Goal: Task Accomplishment & Management: Use online tool/utility

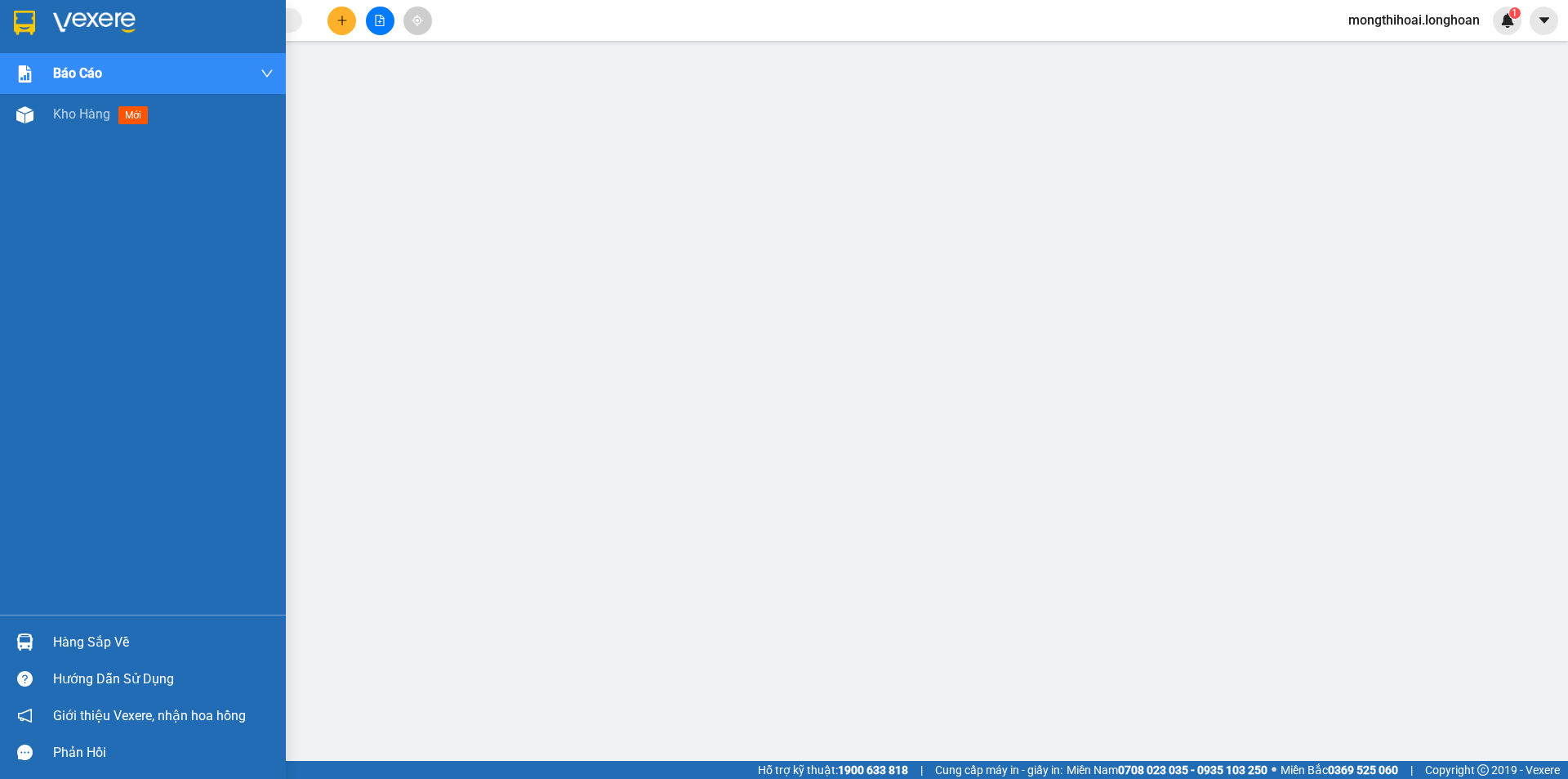
click at [16, 20] on img at bounding box center [25, 22] width 21 height 24
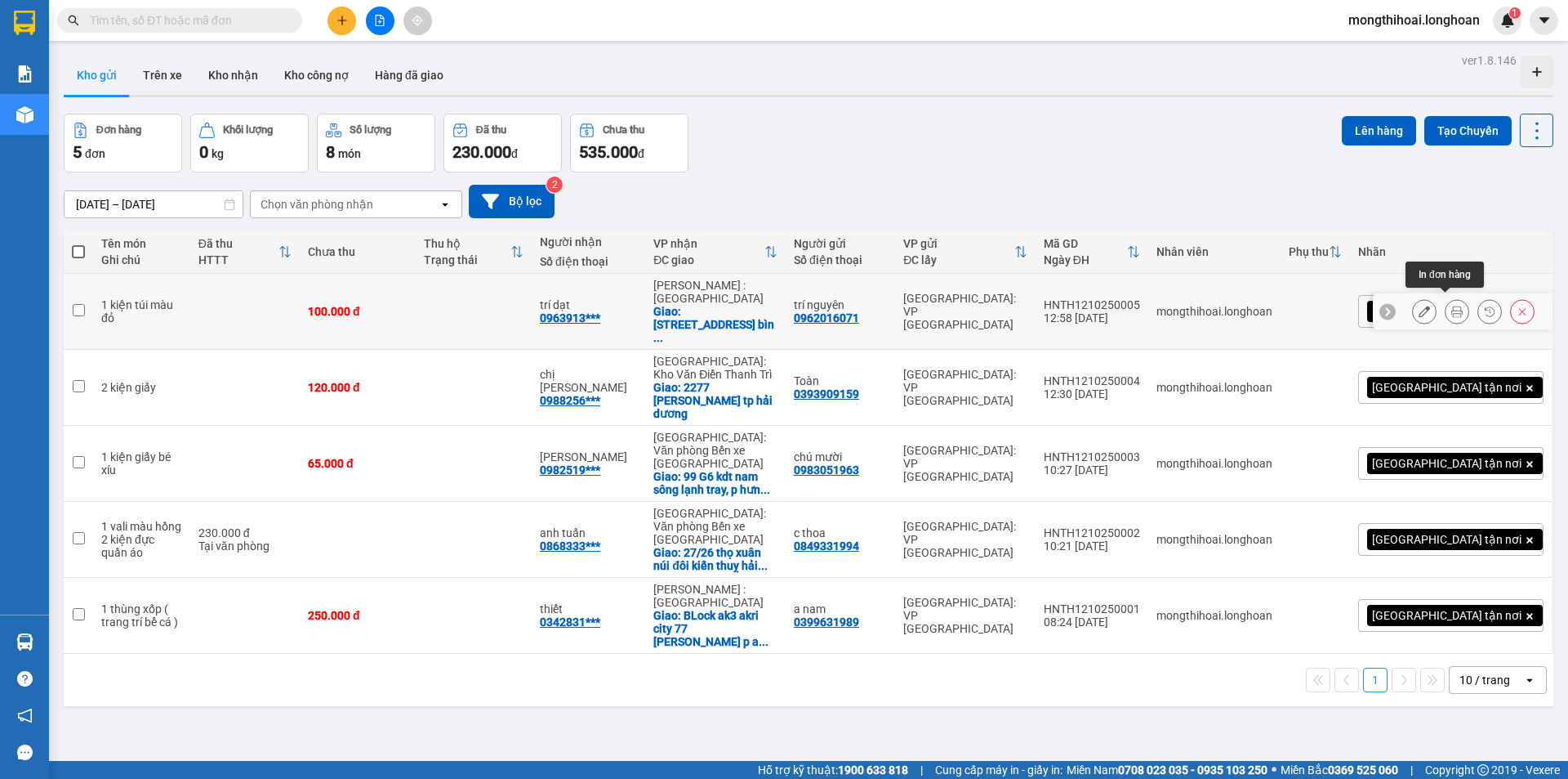
click at [1450, 308] on button at bounding box center [1457, 312] width 23 height 29
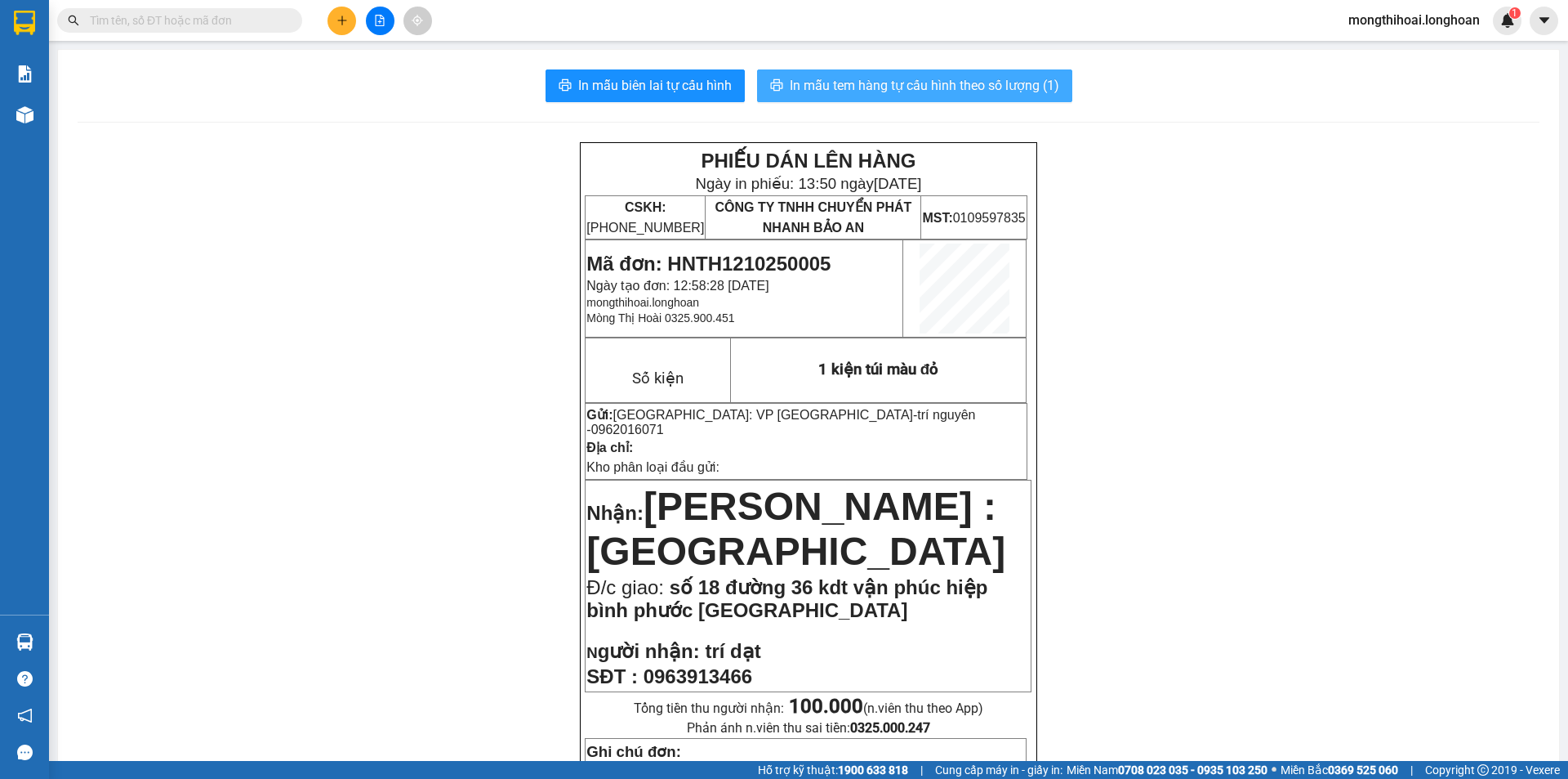
click at [845, 90] on span "In mẫu tem hàng tự cấu hình theo số lượng (1)" at bounding box center [924, 85] width 269 height 20
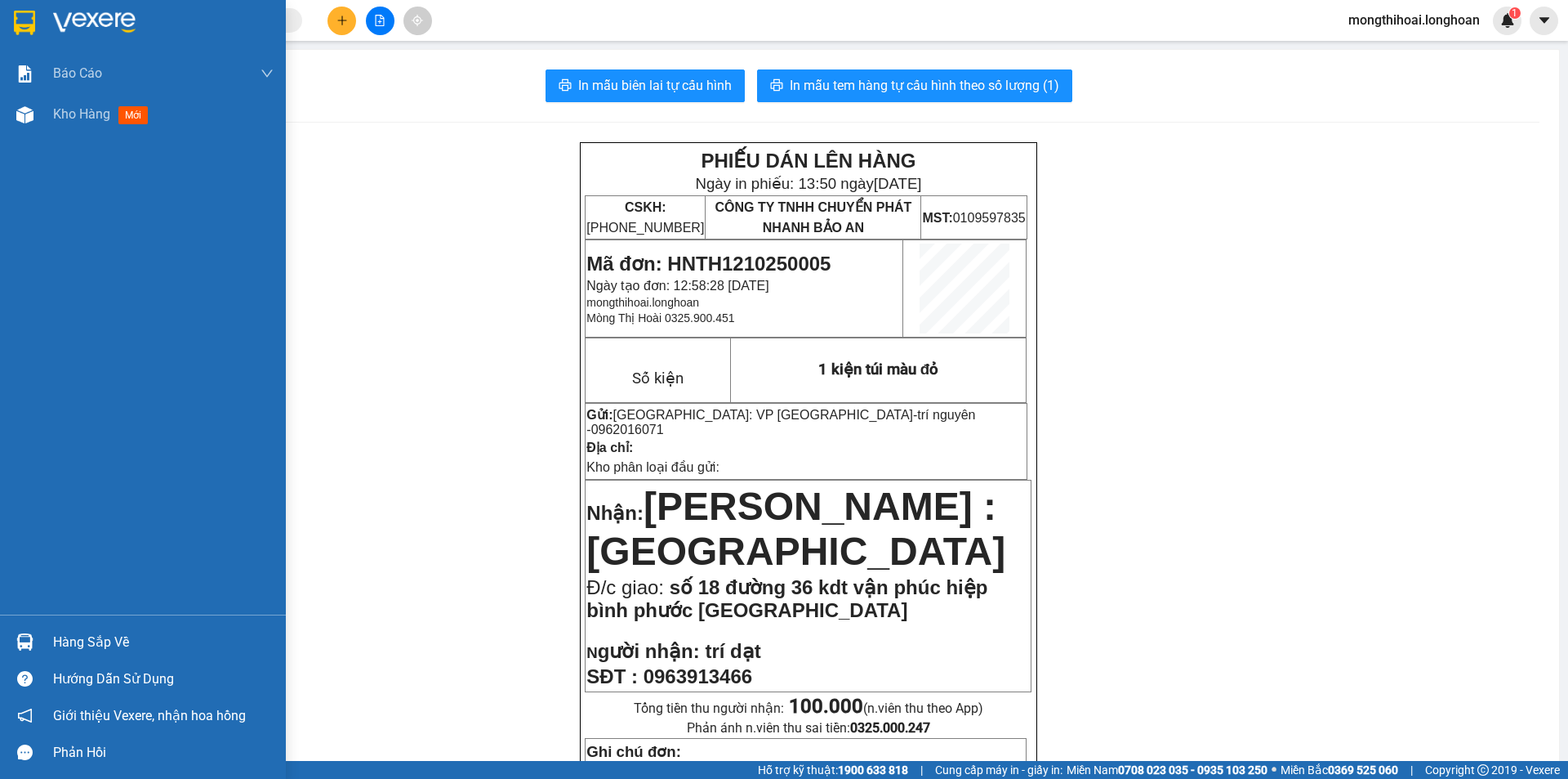
click at [0, 10] on div at bounding box center [143, 27] width 286 height 53
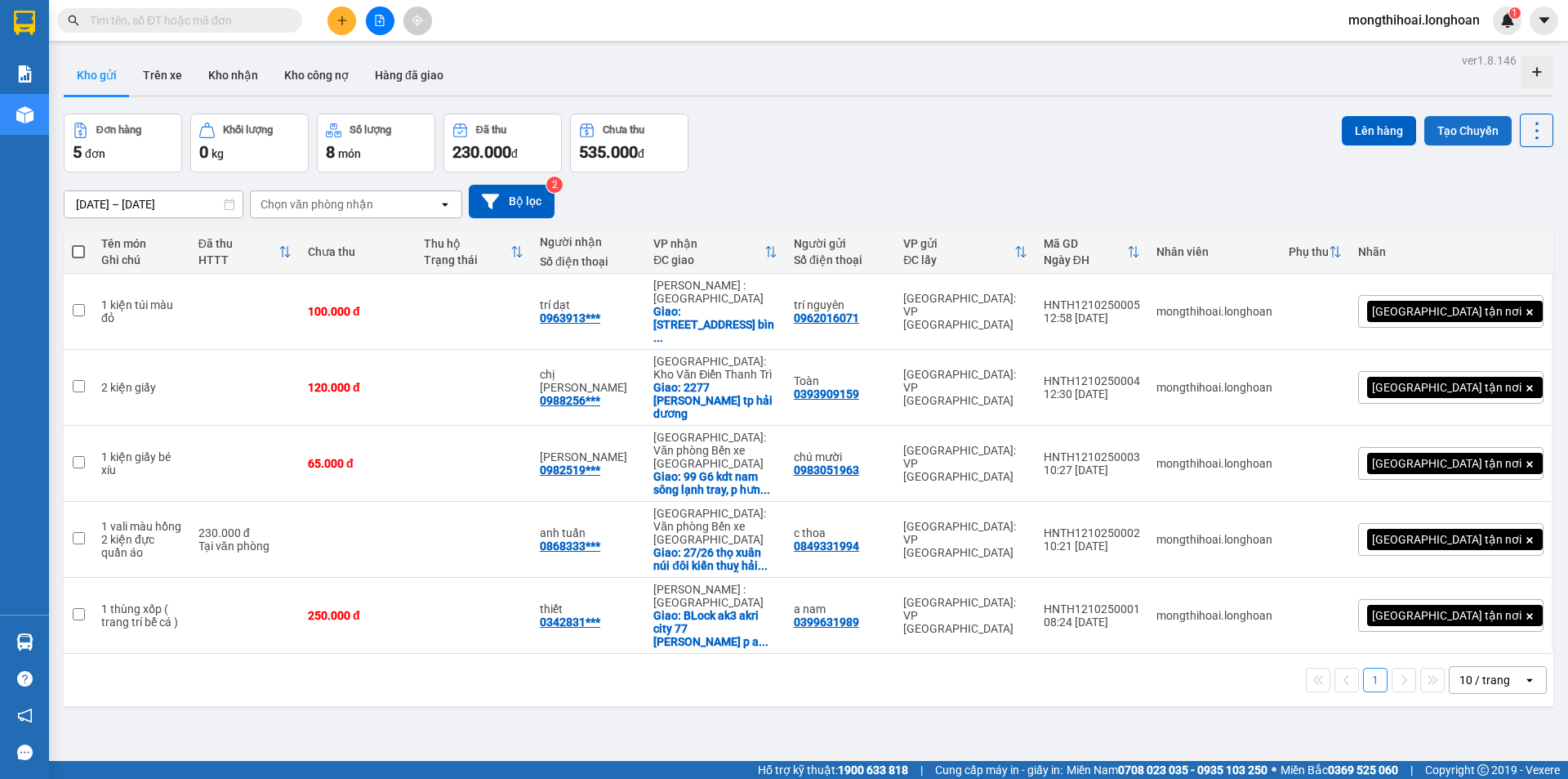
click at [1477, 124] on button "Tạo Chuyến" at bounding box center [1468, 130] width 87 height 29
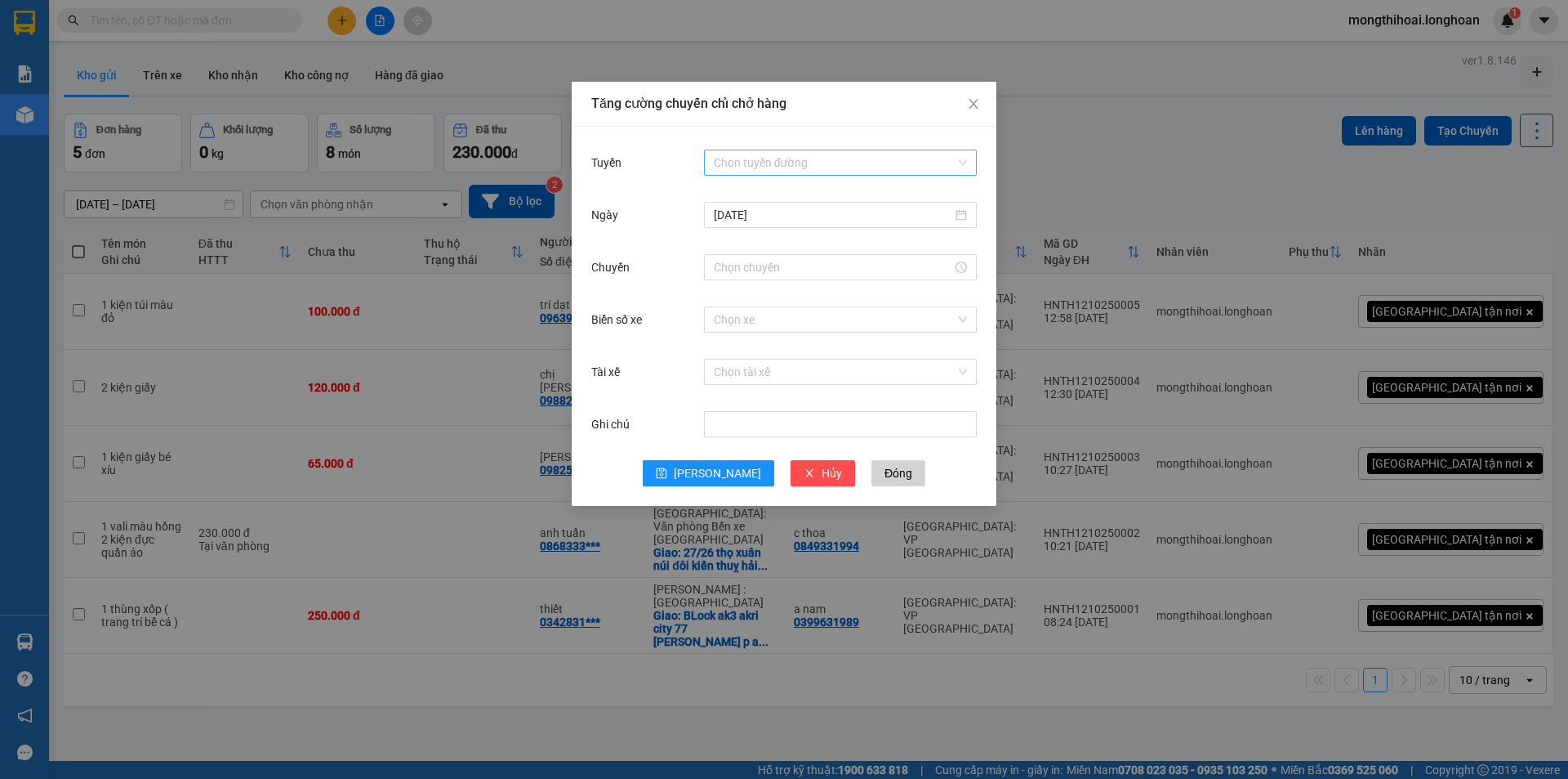
click at [813, 163] on input "Tuyến" at bounding box center [834, 162] width 241 height 24
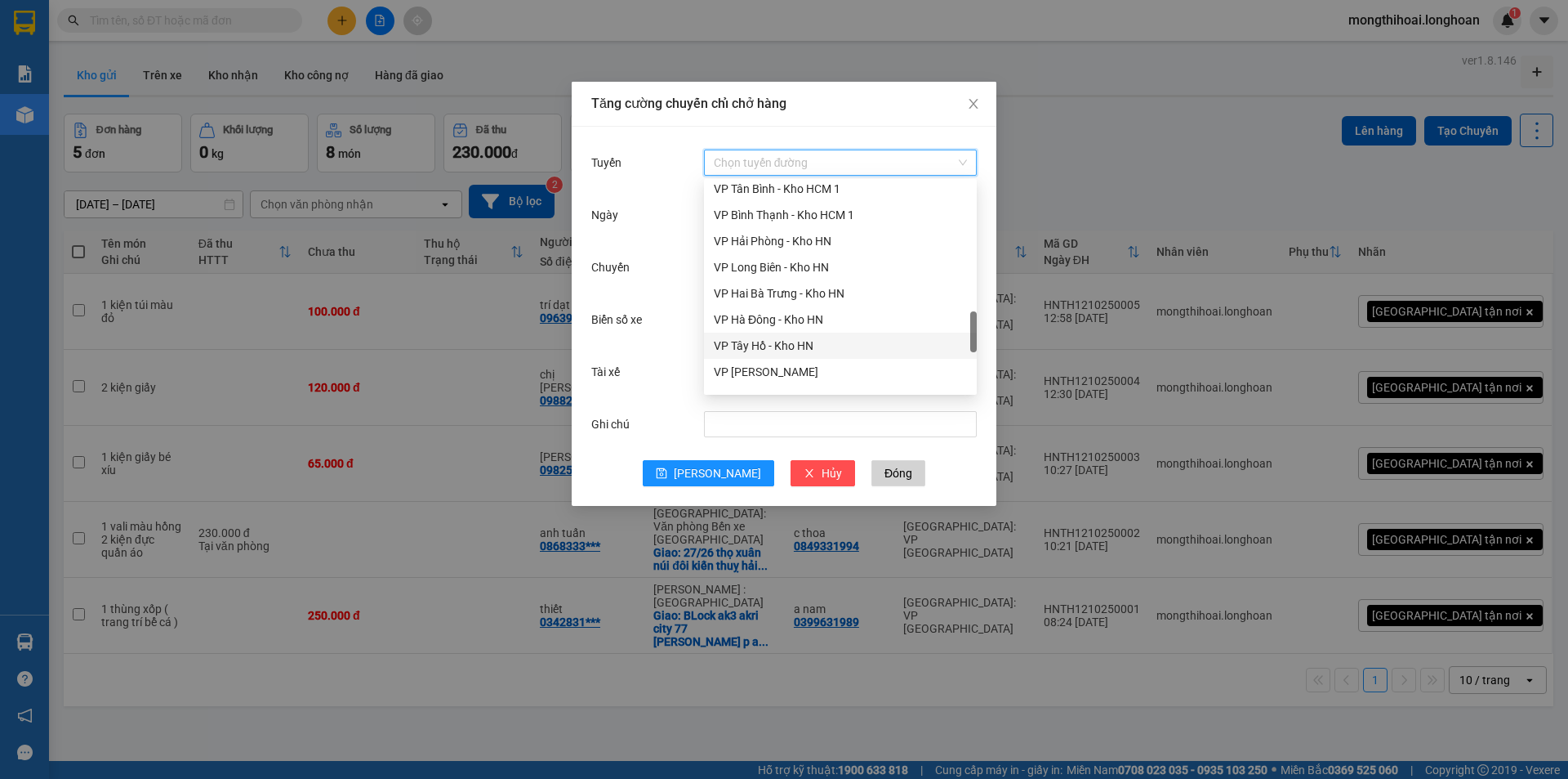
click at [753, 344] on div "VP Tây Hồ - Kho HN" at bounding box center [840, 346] width 253 height 18
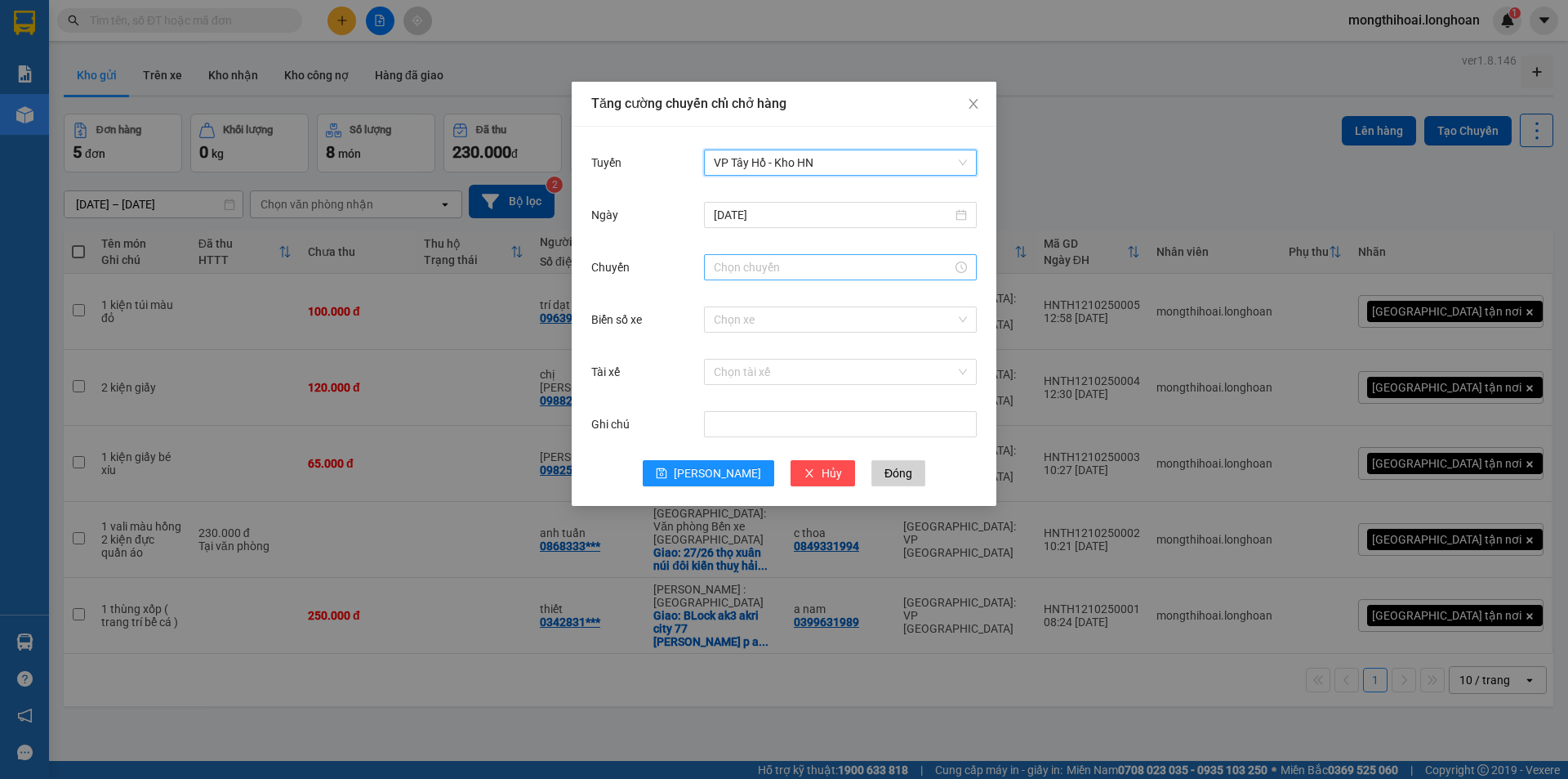
click at [764, 266] on input "Chuyến" at bounding box center [833, 267] width 239 height 18
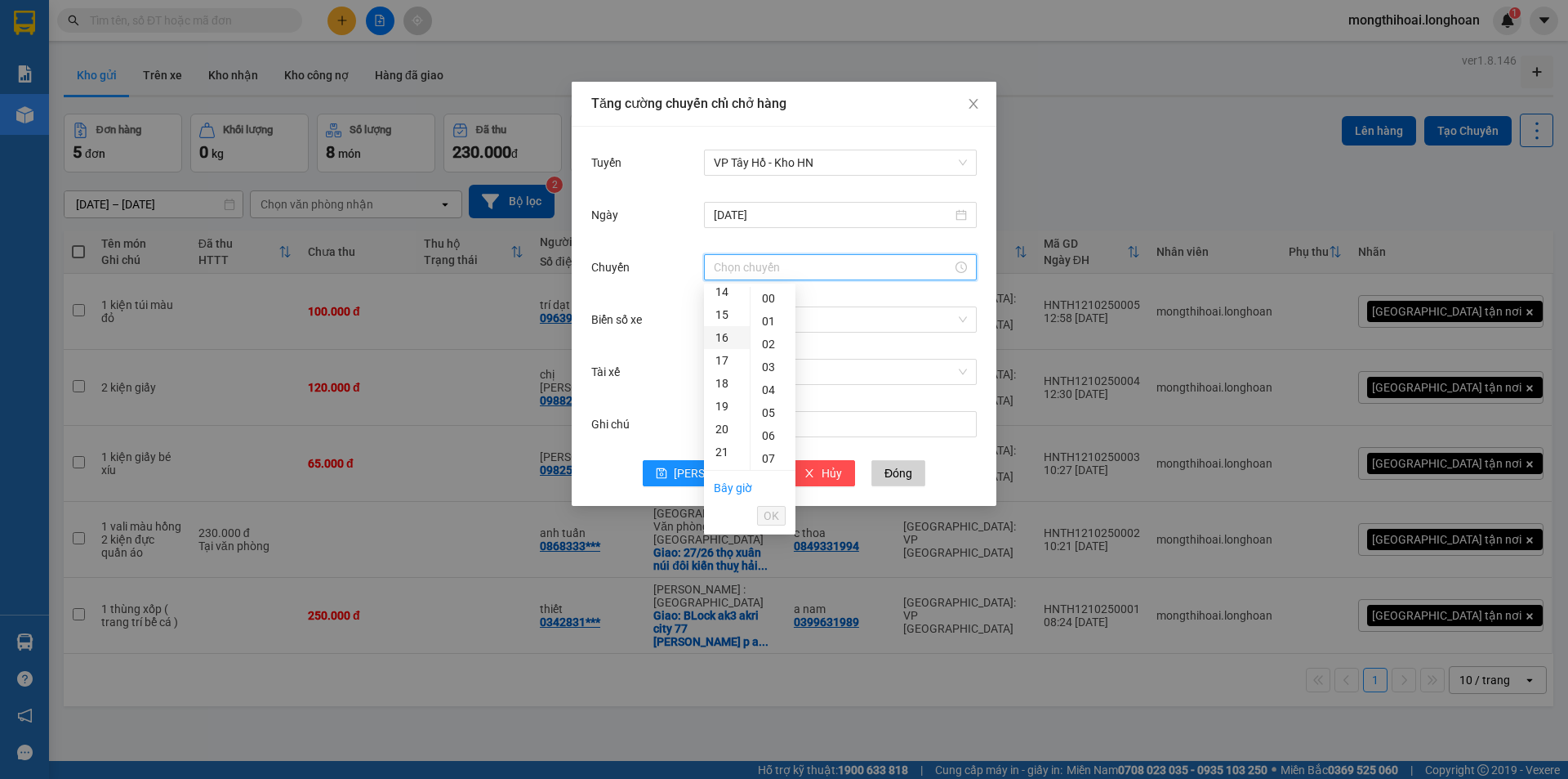
scroll to position [245, 0]
click at [720, 348] on div "13" at bounding box center [726, 350] width 45 height 23
click at [776, 341] on div "20" at bounding box center [772, 348] width 45 height 23
type input "13:20"
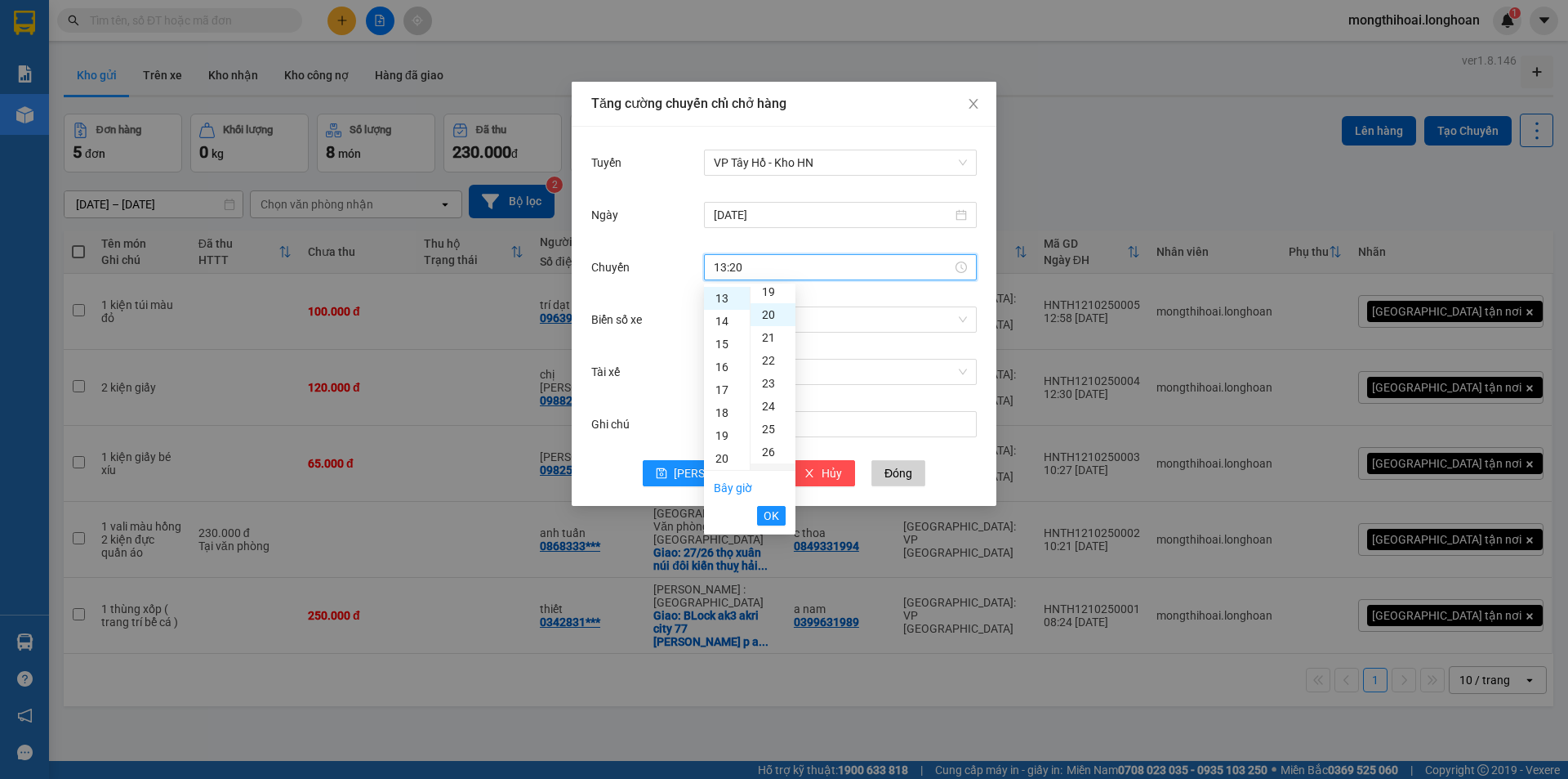
scroll to position [457, 0]
click at [778, 520] on span "OK" at bounding box center [771, 515] width 15 height 18
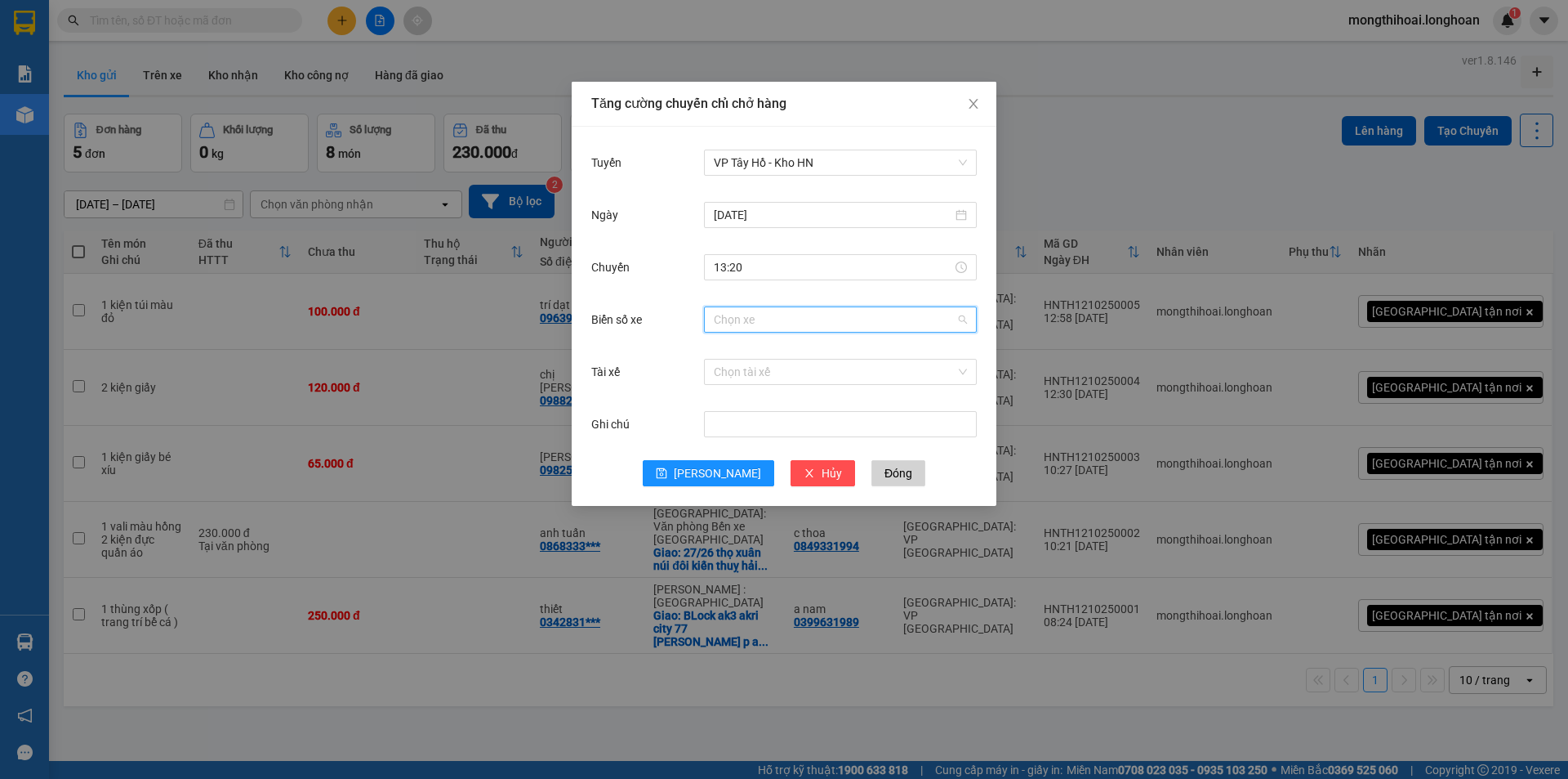
click at [792, 308] on input "Biển số xe" at bounding box center [834, 319] width 241 height 24
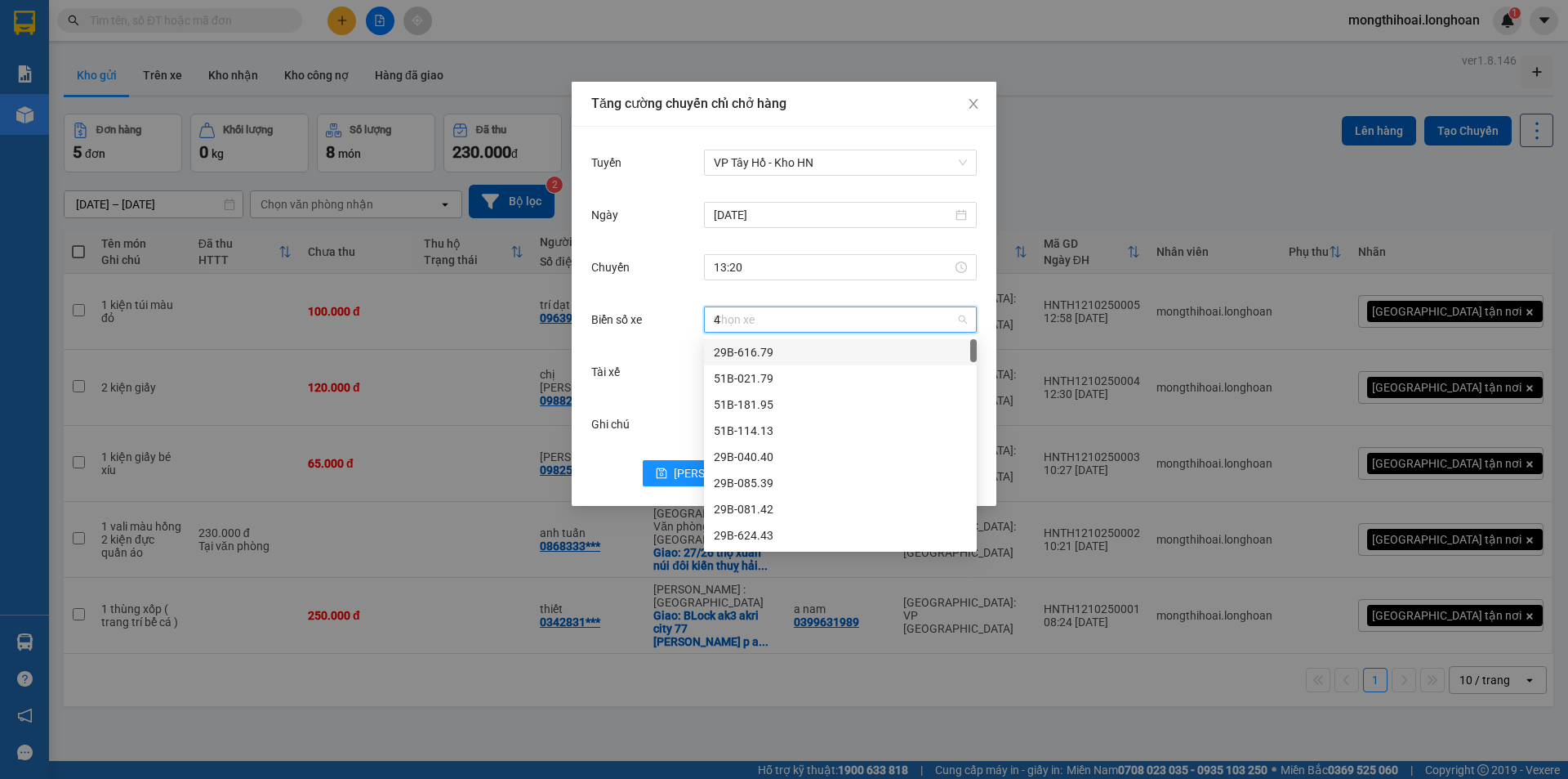
type input "45"
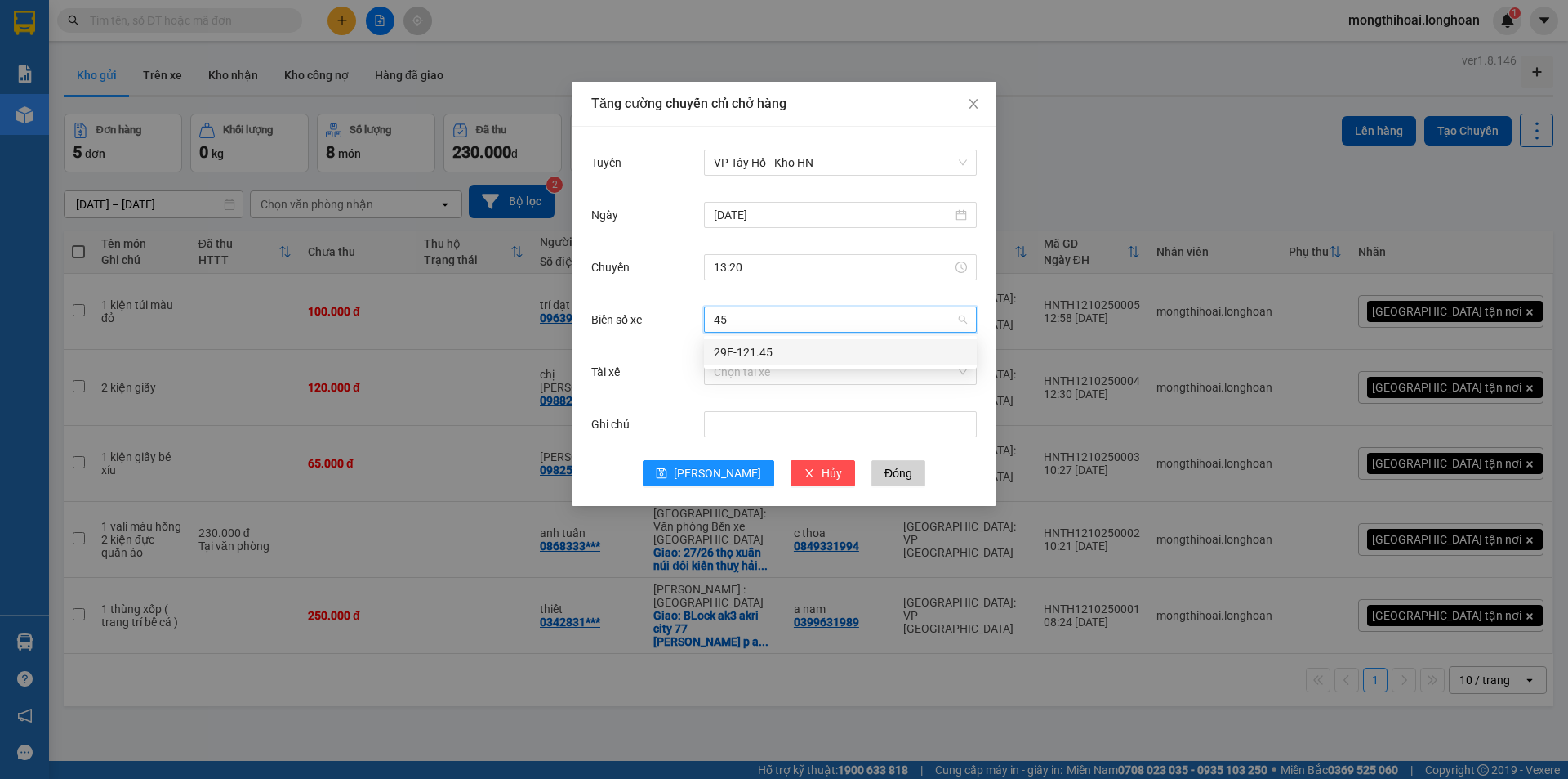
drag, startPoint x: 773, startPoint y: 357, endPoint x: 759, endPoint y: 359, distance: 14.1
click at [772, 357] on div "29E-121.45" at bounding box center [840, 352] width 253 height 18
click at [739, 371] on input "Tài xế" at bounding box center [834, 371] width 241 height 24
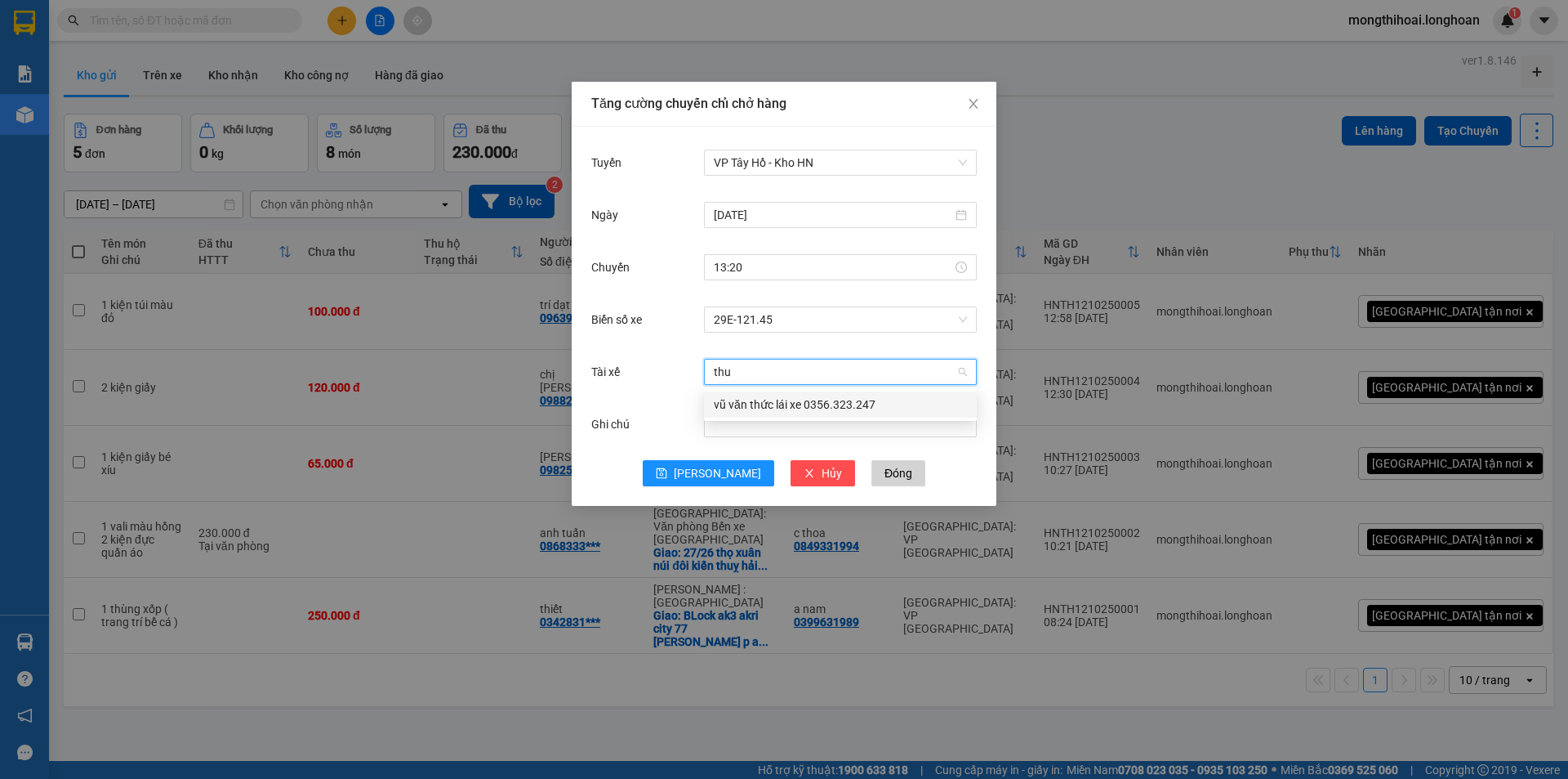
type input "thuc"
click at [764, 405] on div "vũ văn thức lái xe 0356.323.247" at bounding box center [840, 405] width 253 height 18
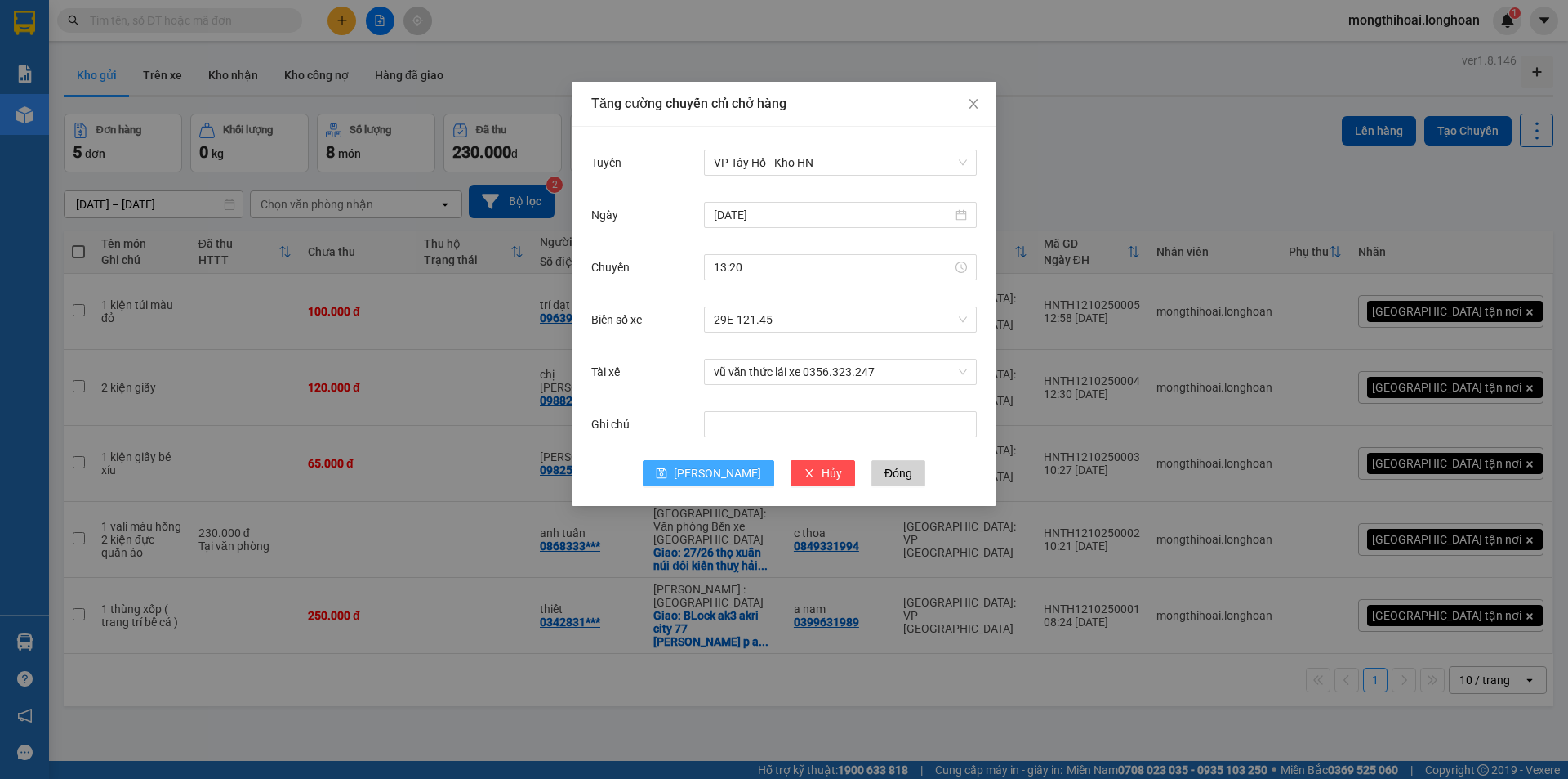
click at [706, 461] on button "[PERSON_NAME]" at bounding box center [708, 472] width 132 height 26
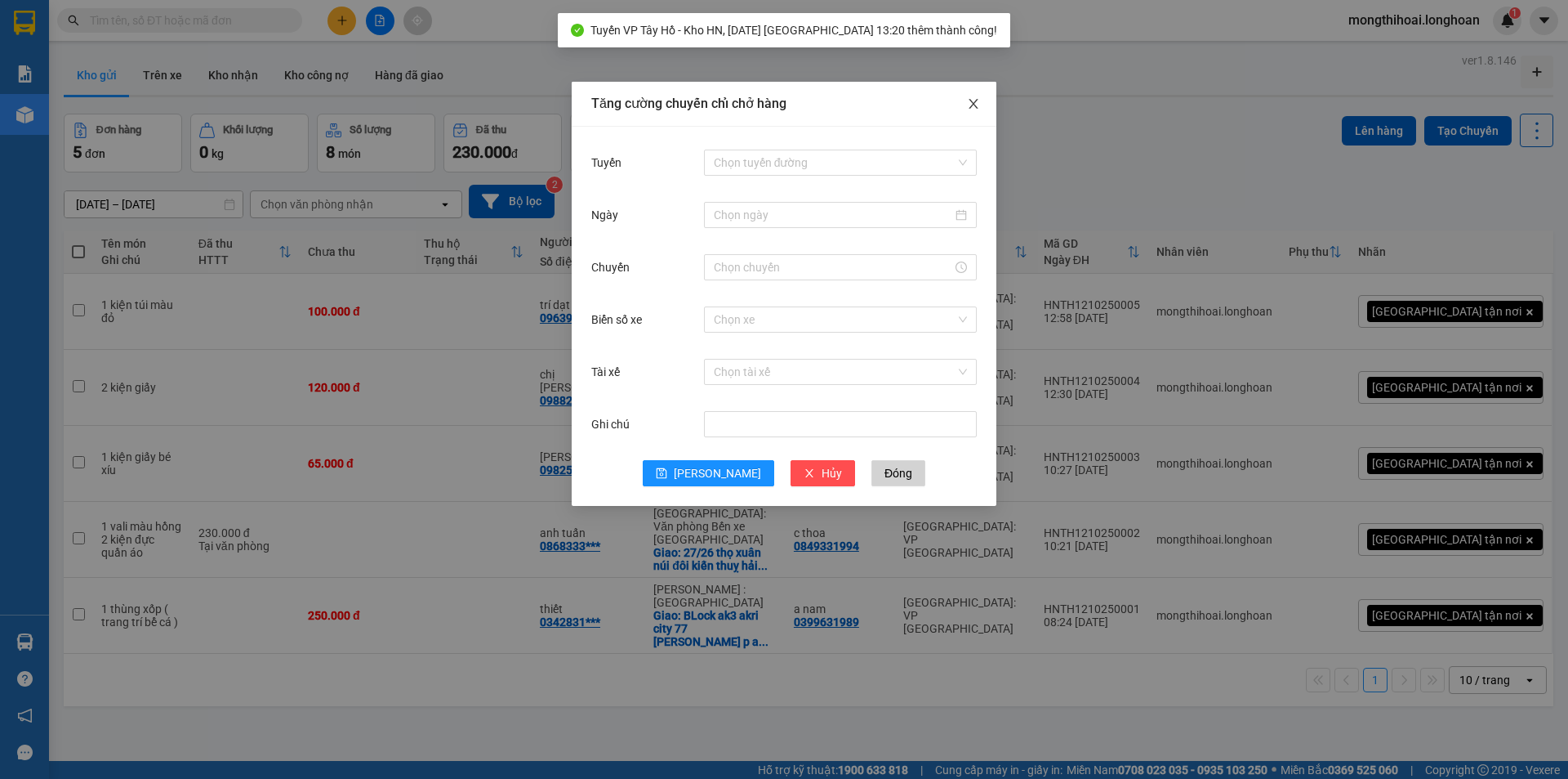
click at [972, 104] on icon "close" at bounding box center [973, 103] width 13 height 13
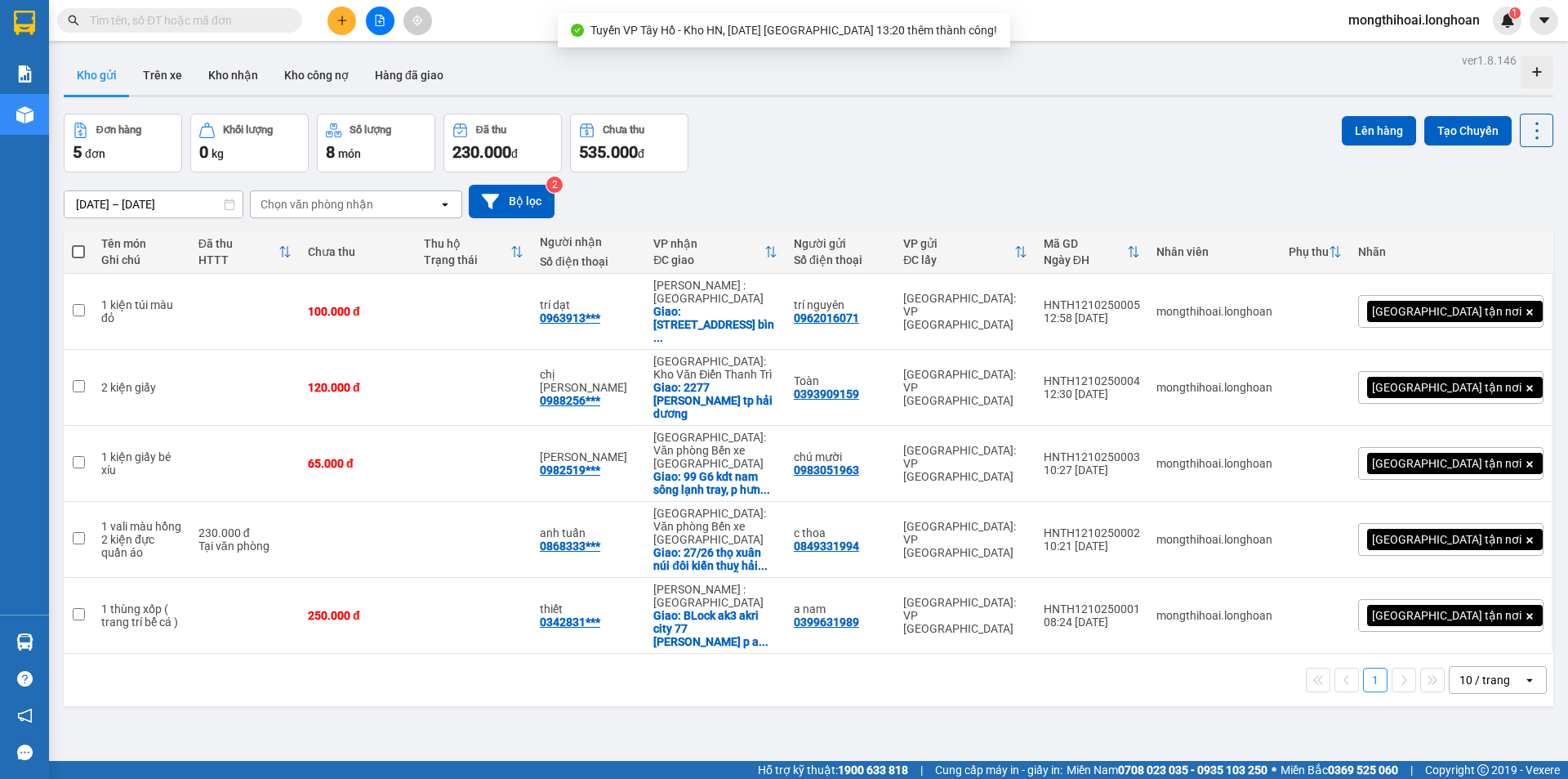
click at [63, 356] on div "ver 1.8.146 Kho gửi Trên xe Kho nhận Kho công nợ Hàng đã giao Đơn hàng 5 đơn Kh…" at bounding box center [808, 439] width 1503 height 779
click at [82, 380] on input "checkbox" at bounding box center [79, 386] width 12 height 12
checkbox input "true"
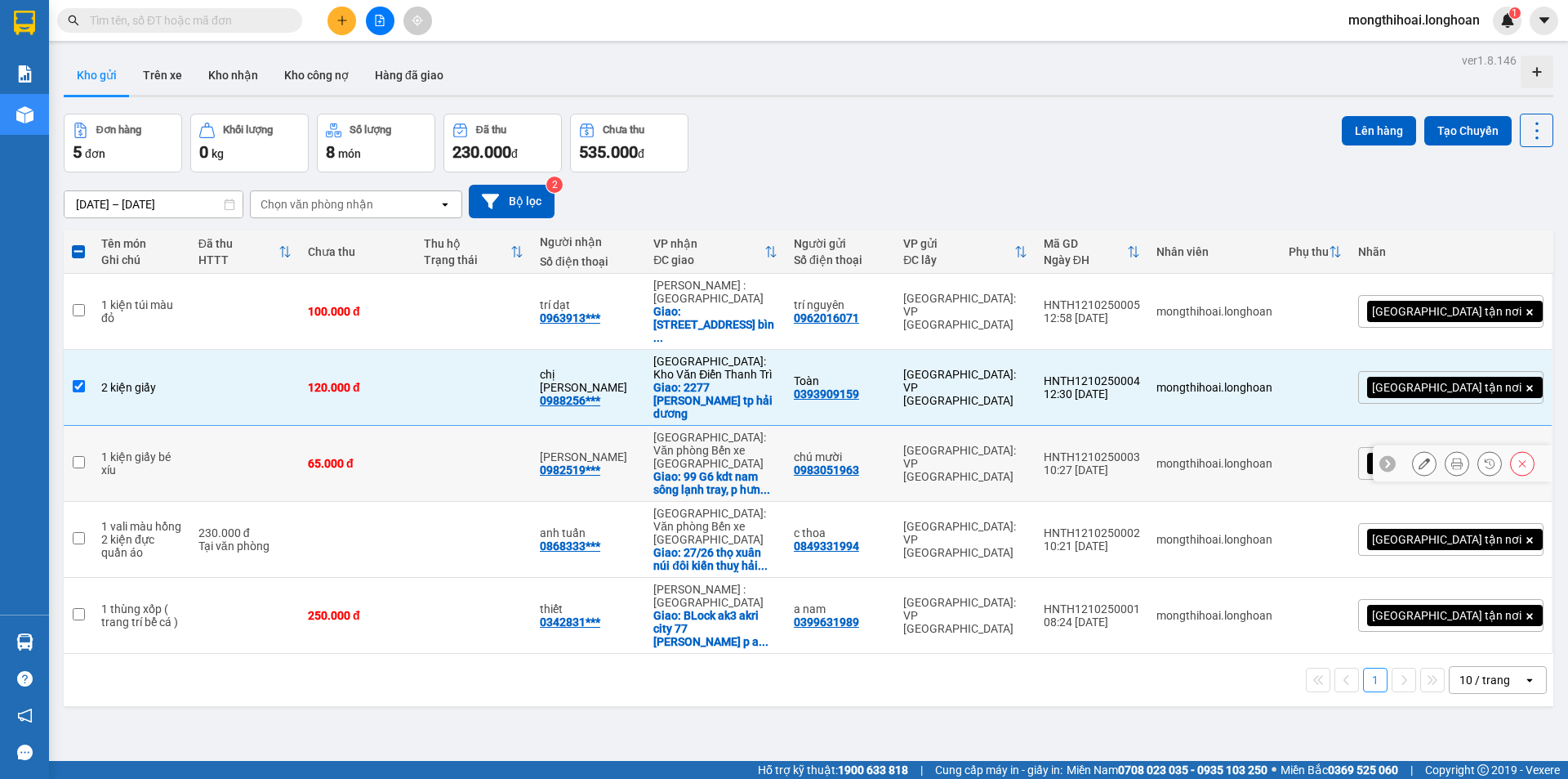
drag, startPoint x: 73, startPoint y: 430, endPoint x: 74, endPoint y: 453, distance: 23.0
click at [73, 455] on input "checkbox" at bounding box center [79, 462] width 12 height 12
checkbox input "true"
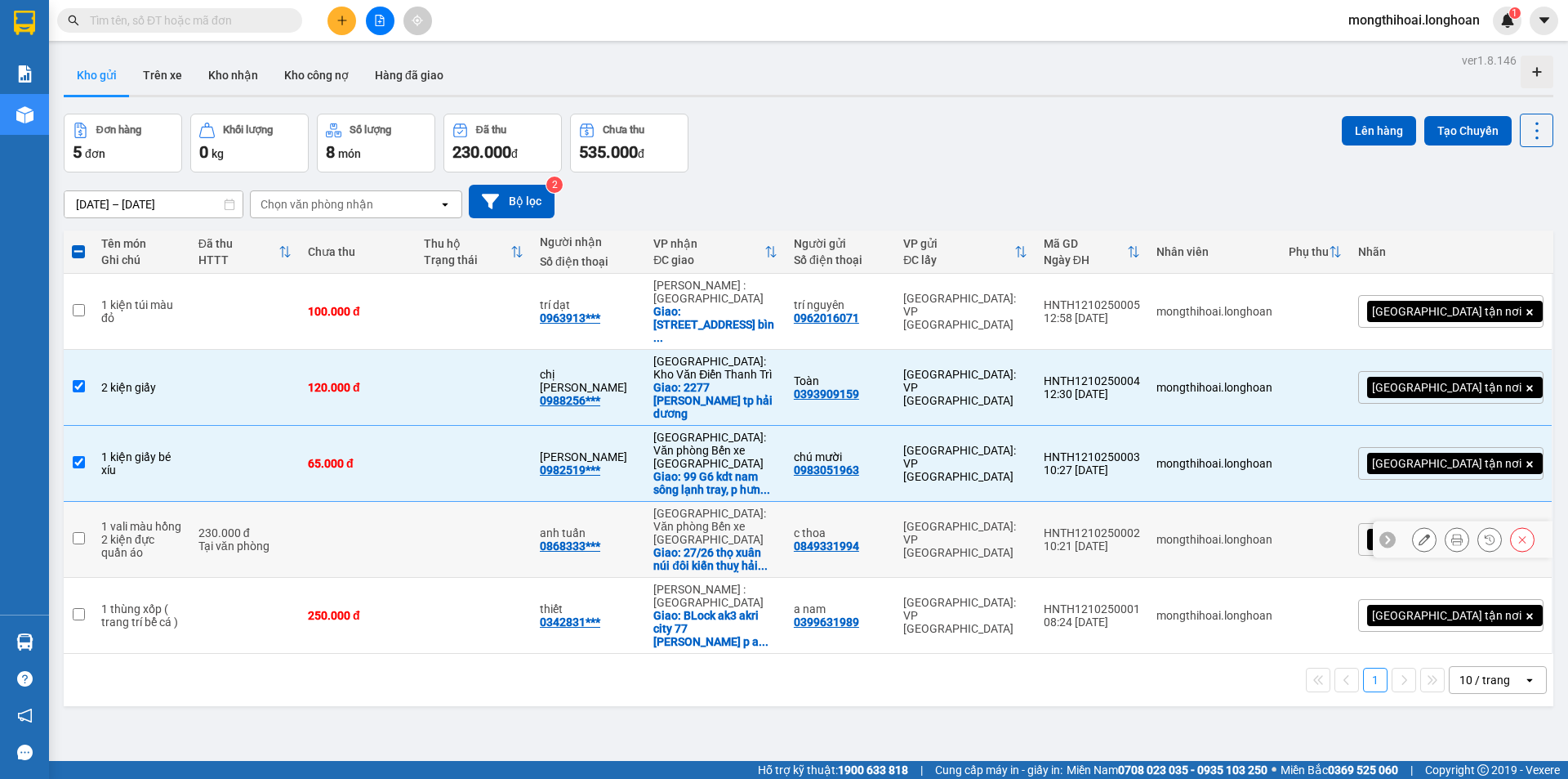
click at [73, 532] on input "checkbox" at bounding box center [79, 538] width 12 height 12
checkbox input "true"
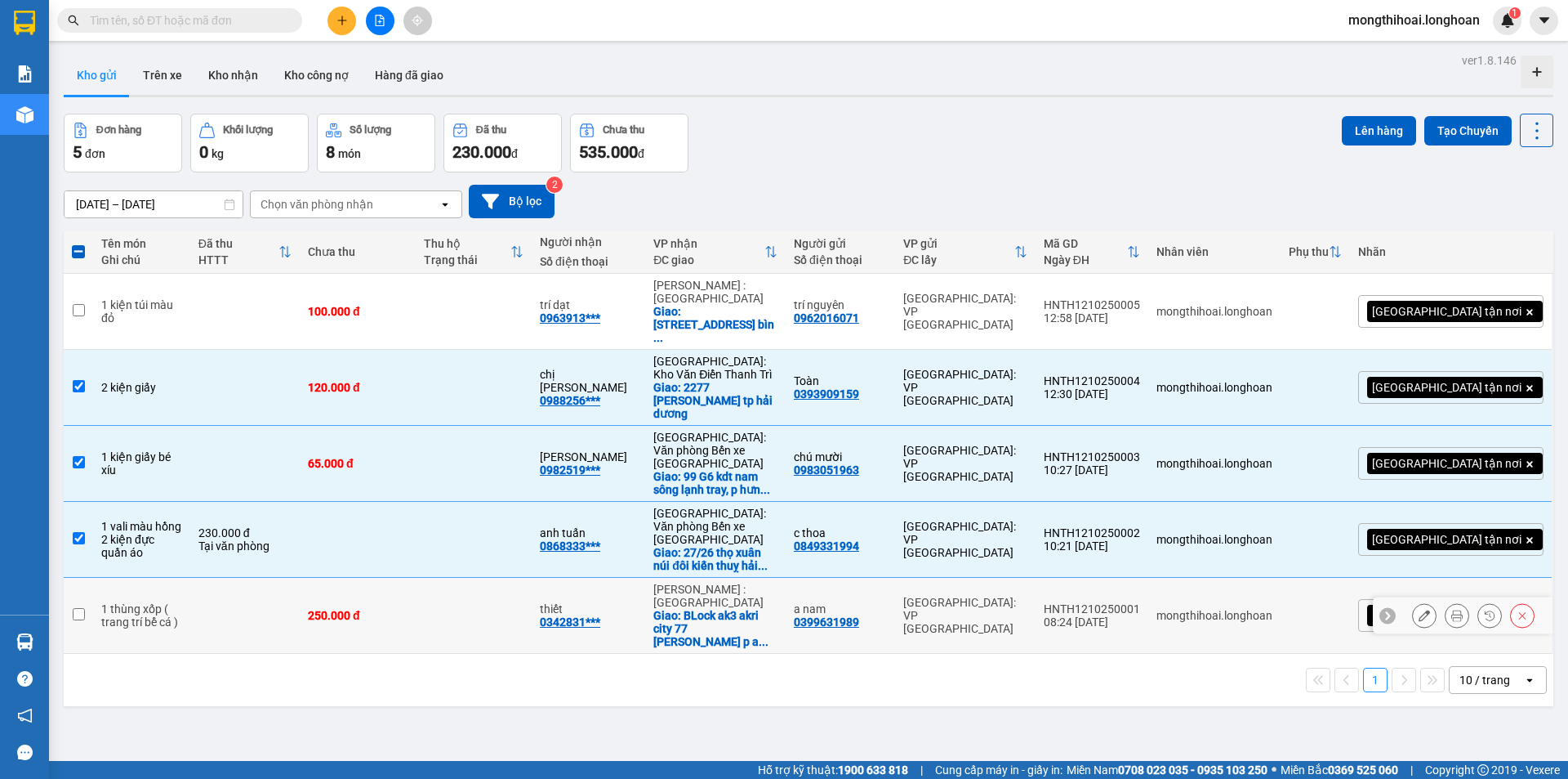
click at [80, 578] on td at bounding box center [78, 615] width 29 height 76
checkbox input "true"
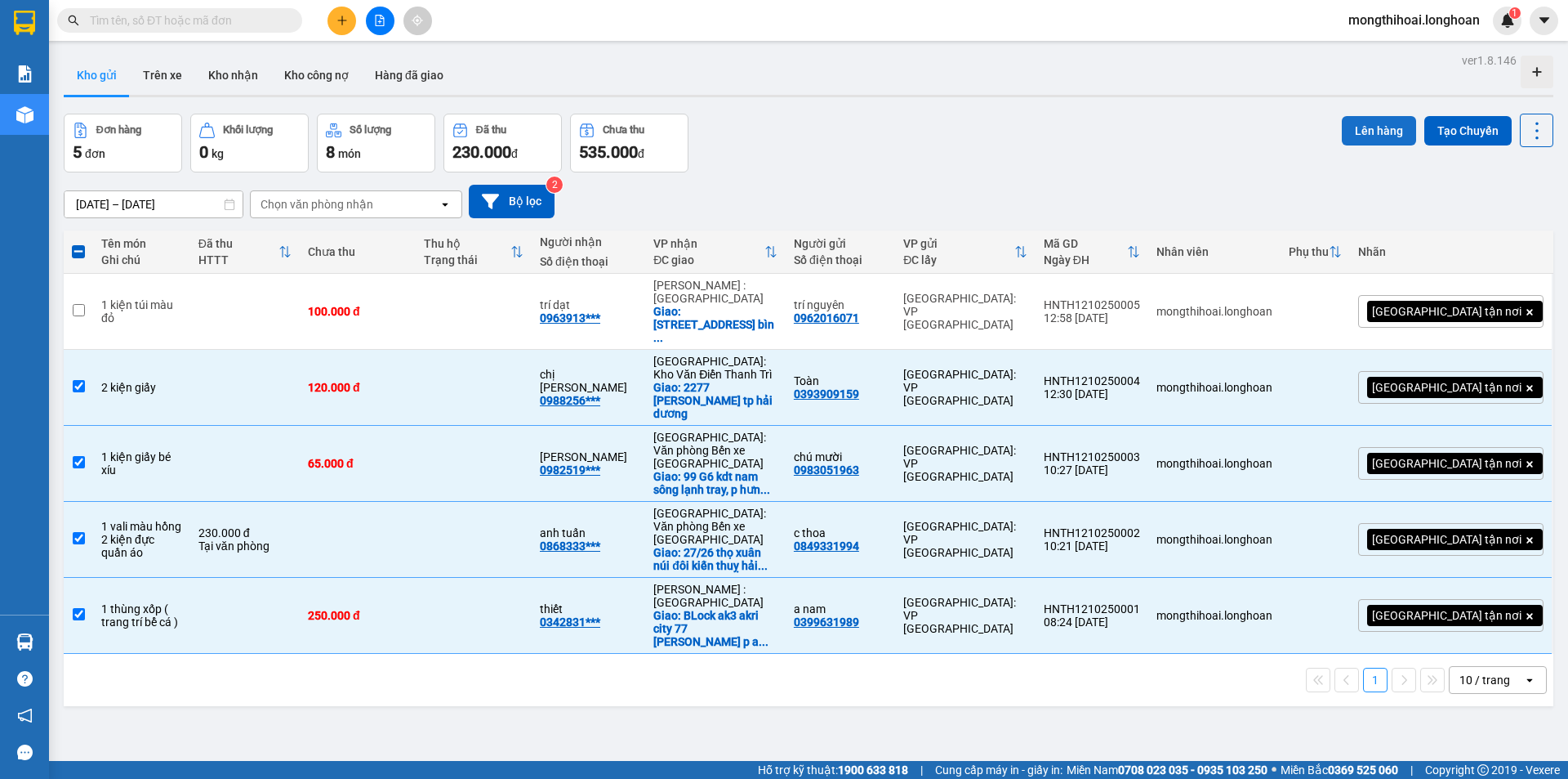
drag, startPoint x: 1369, startPoint y: 127, endPoint x: 1358, endPoint y: 128, distance: 11.0
click at [1360, 128] on button "Lên hàng" at bounding box center [1378, 130] width 74 height 29
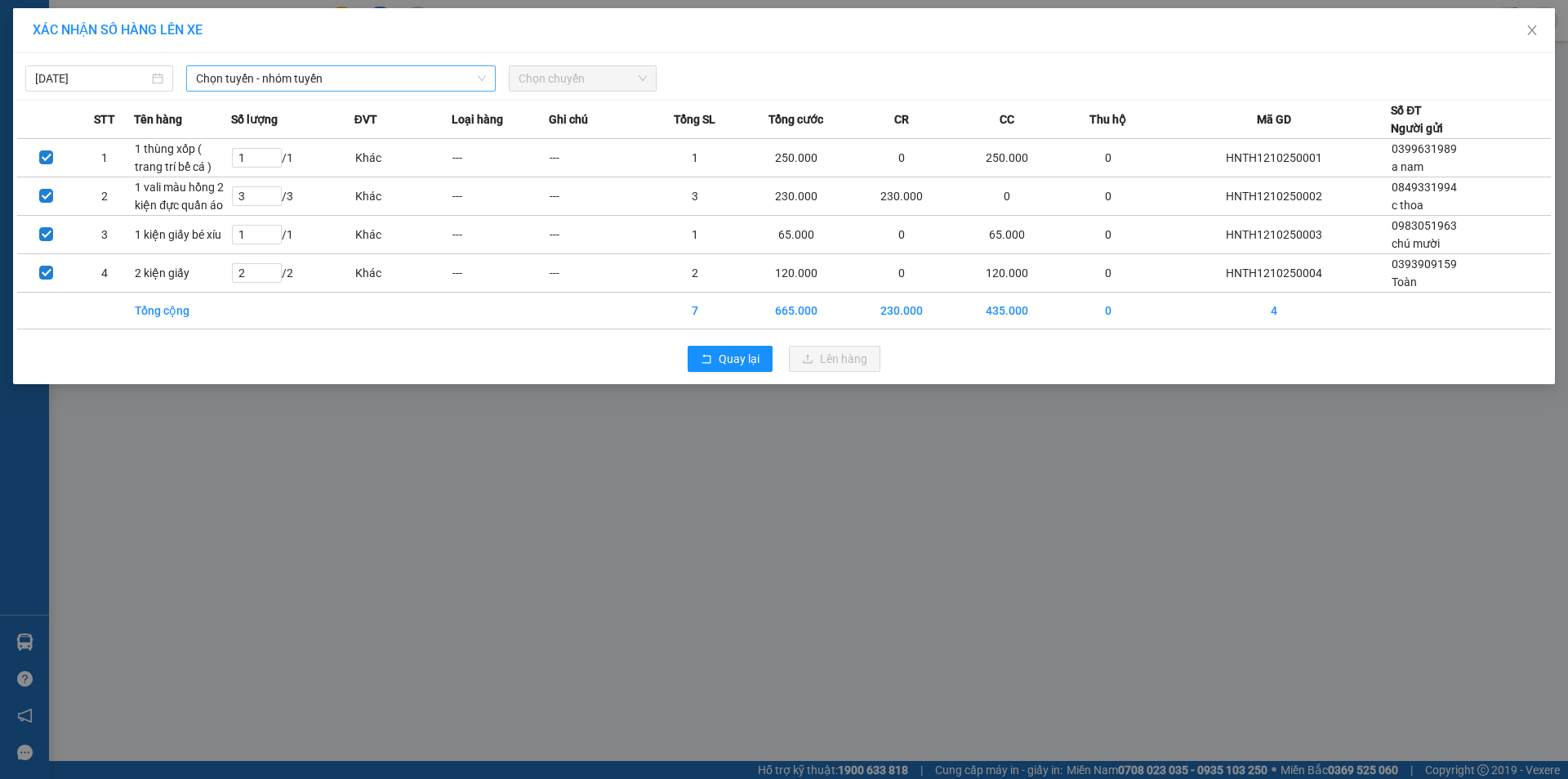
click at [448, 75] on span "Chọn tuyến - nhóm tuyến" at bounding box center [340, 78] width 290 height 24
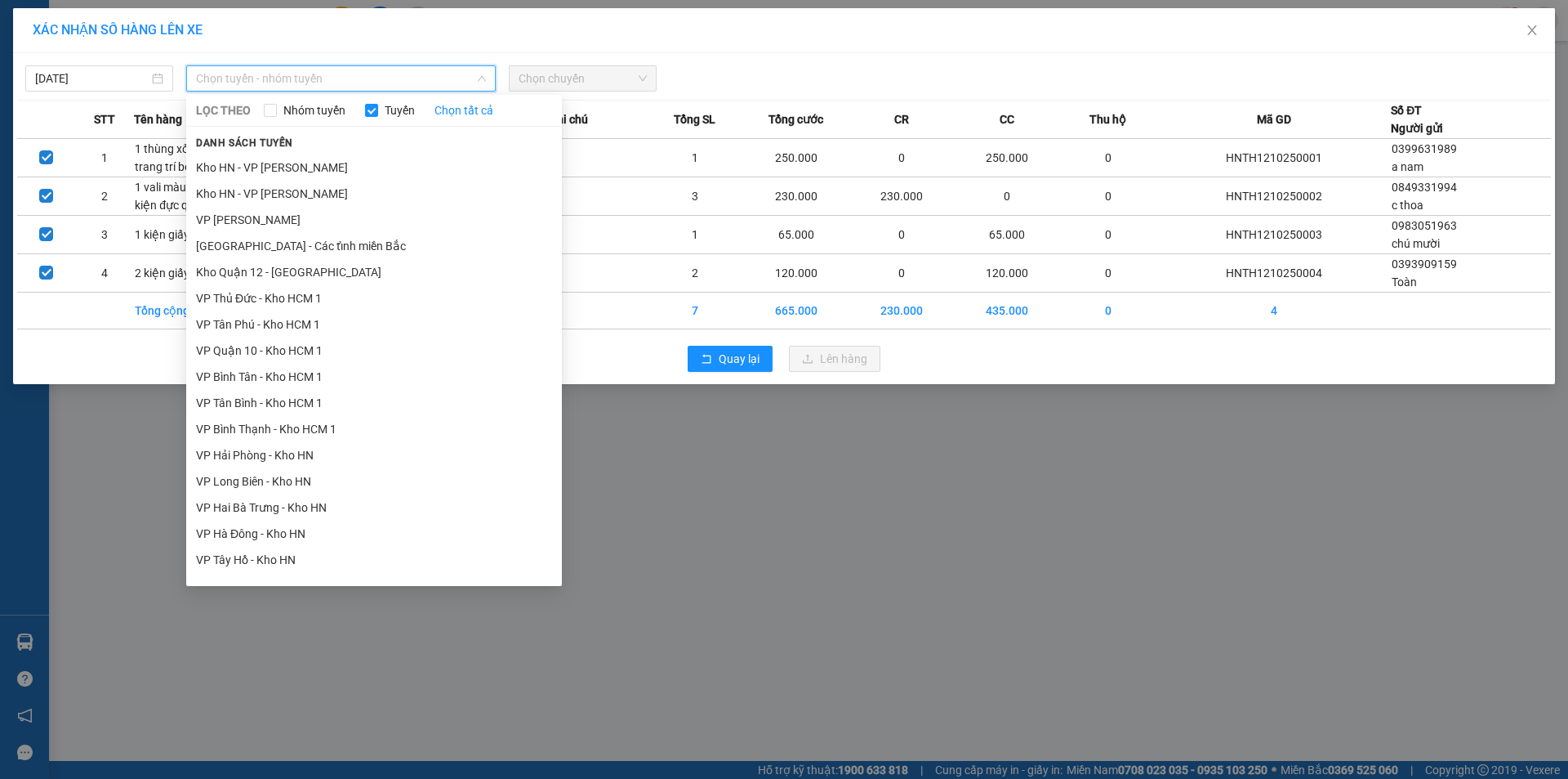
scroll to position [898, 0]
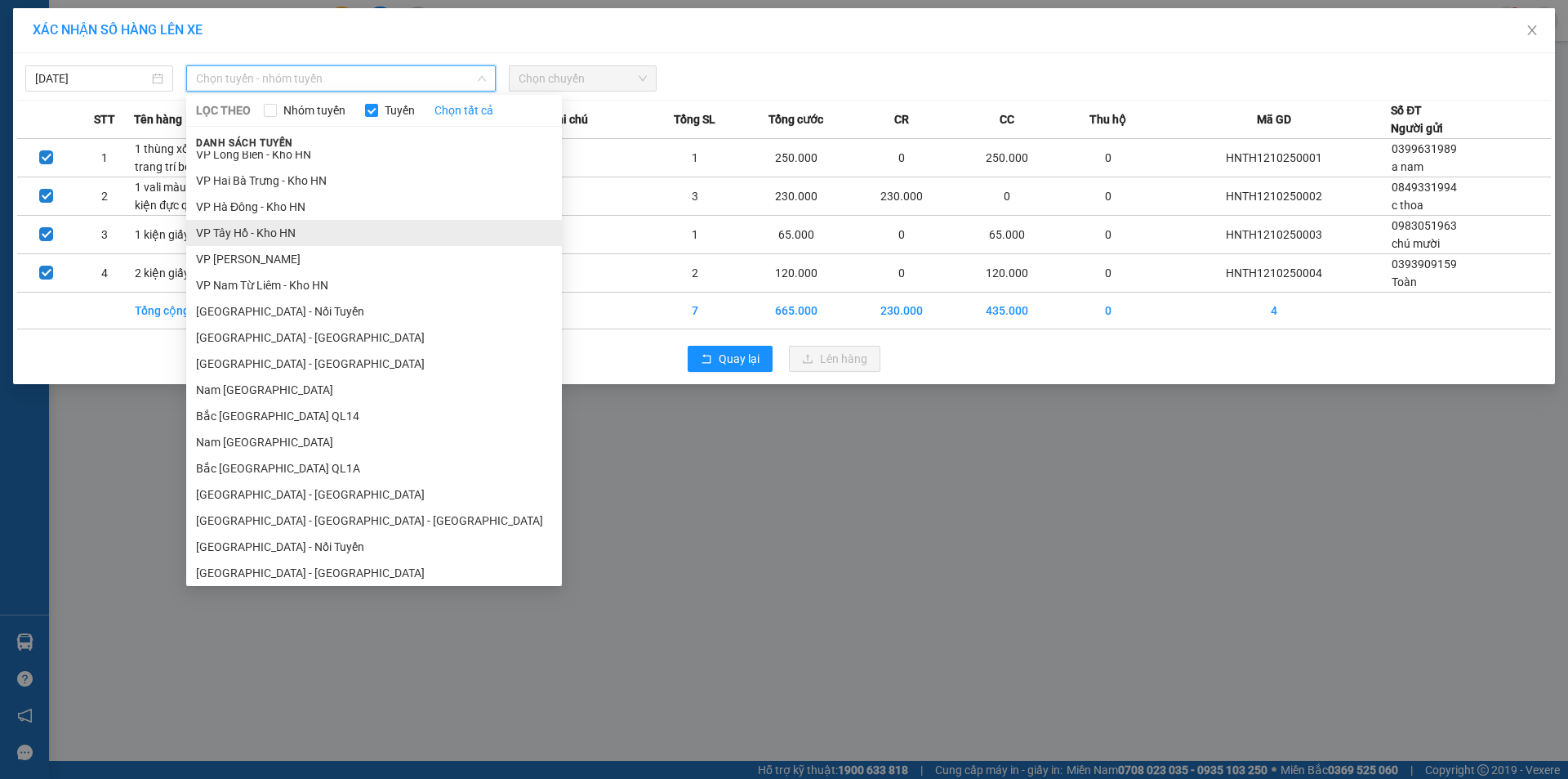
click at [247, 234] on li "VP Tây Hồ - Kho HN" at bounding box center [374, 233] width 376 height 26
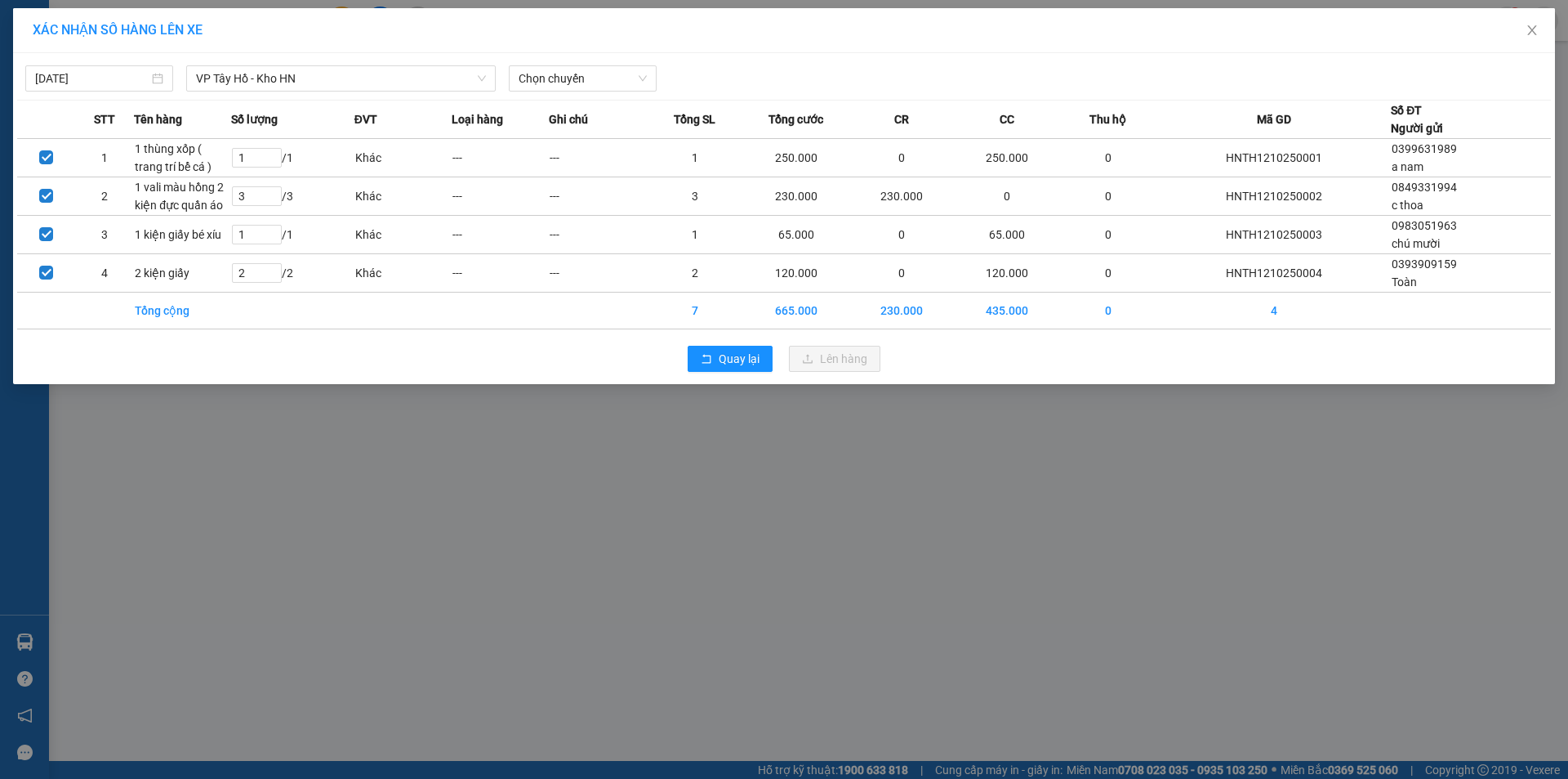
click at [592, 62] on div "[DATE] VP [GEOGRAPHIC_DATA] - Kho HN LỌC THEO Nhóm tuyến Tuyến Chọn tất cả Danh…" at bounding box center [783, 74] width 1533 height 34
click at [618, 87] on span "Chọn chuyến" at bounding box center [583, 78] width 128 height 24
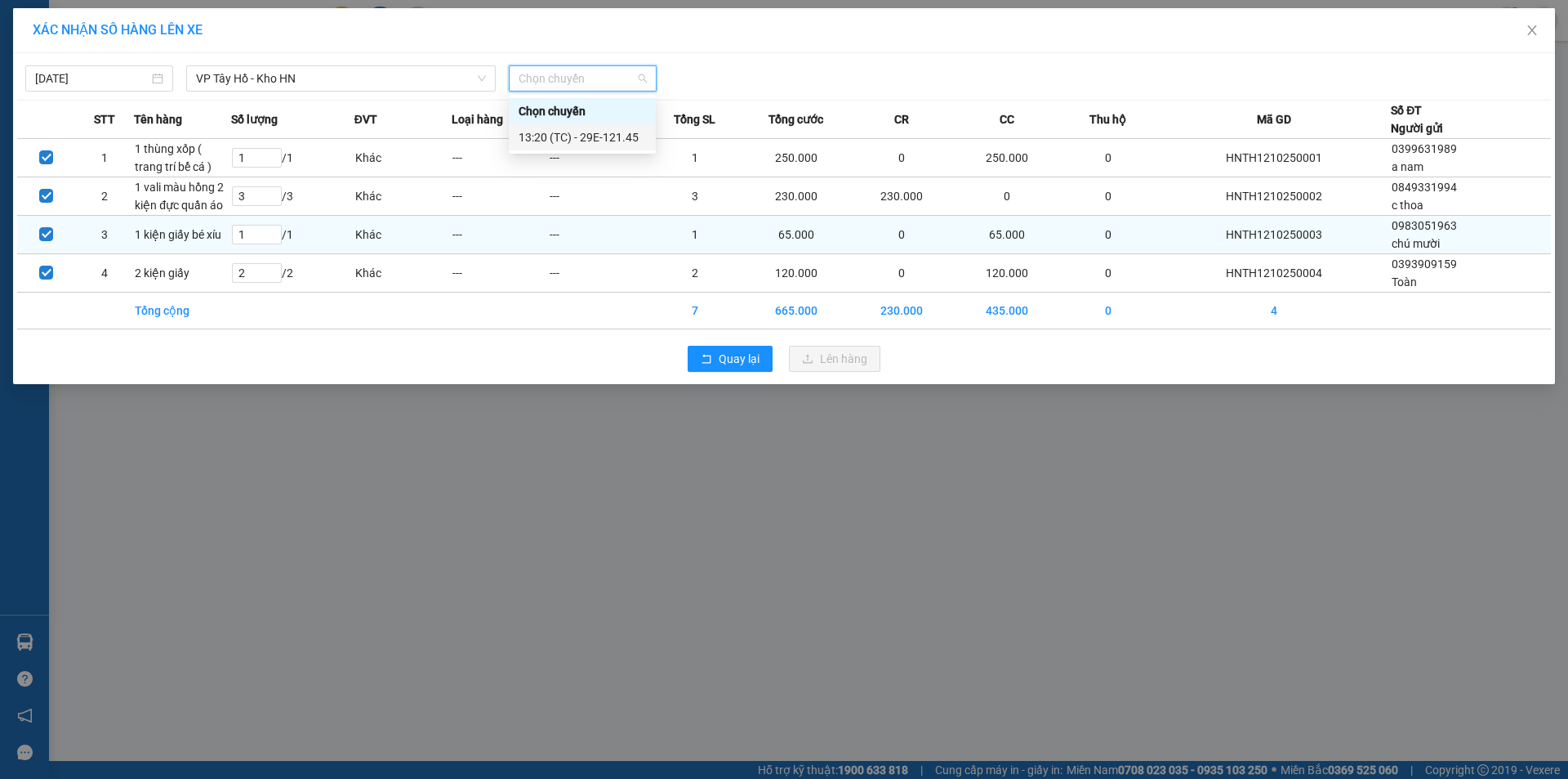
drag, startPoint x: 605, startPoint y: 130, endPoint x: 669, endPoint y: 232, distance: 120.4
click at [605, 135] on div "13:20 (TC) - 29E-121.45" at bounding box center [582, 137] width 127 height 18
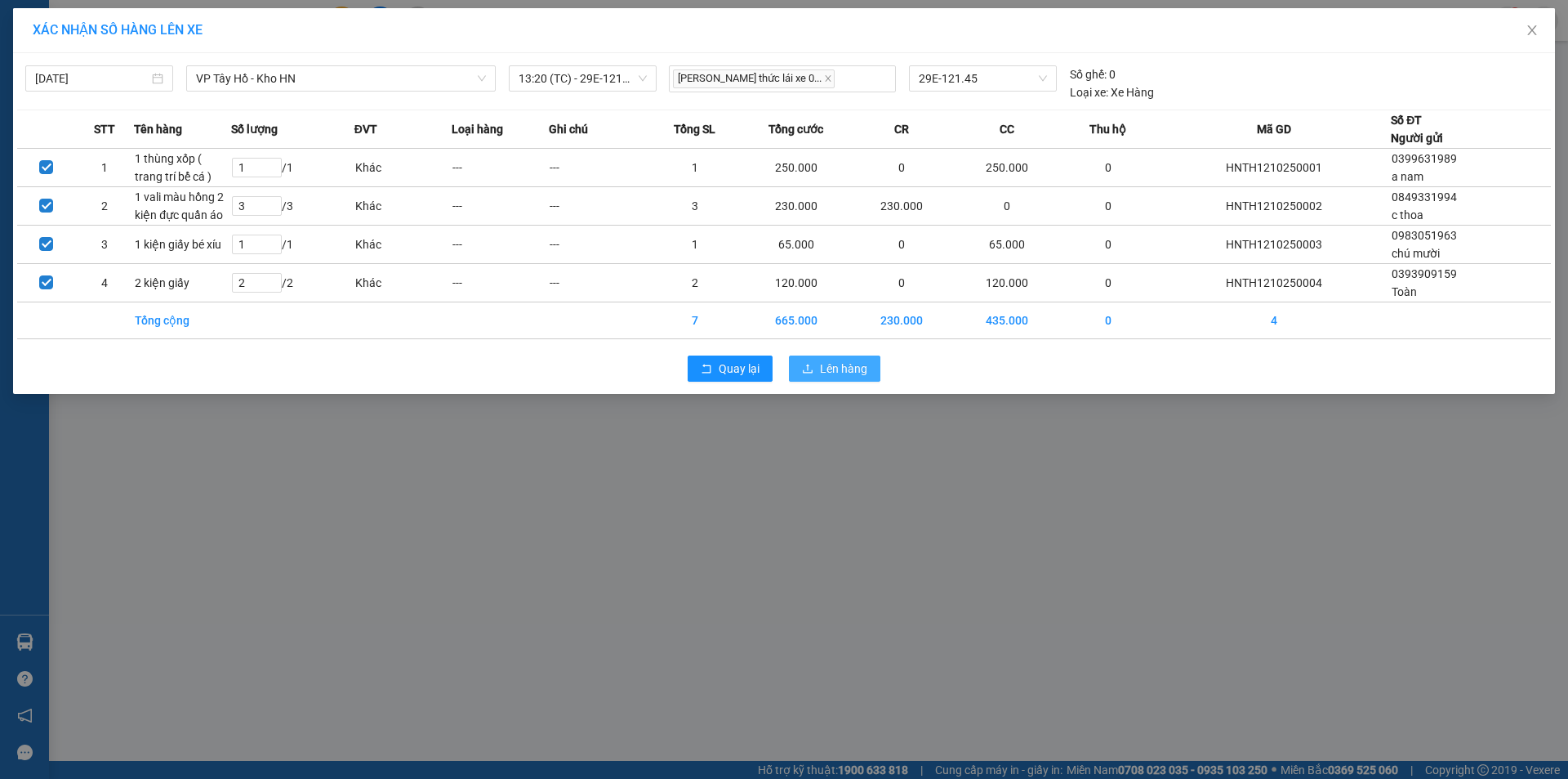
click at [877, 367] on button "Lên hàng" at bounding box center [834, 368] width 92 height 26
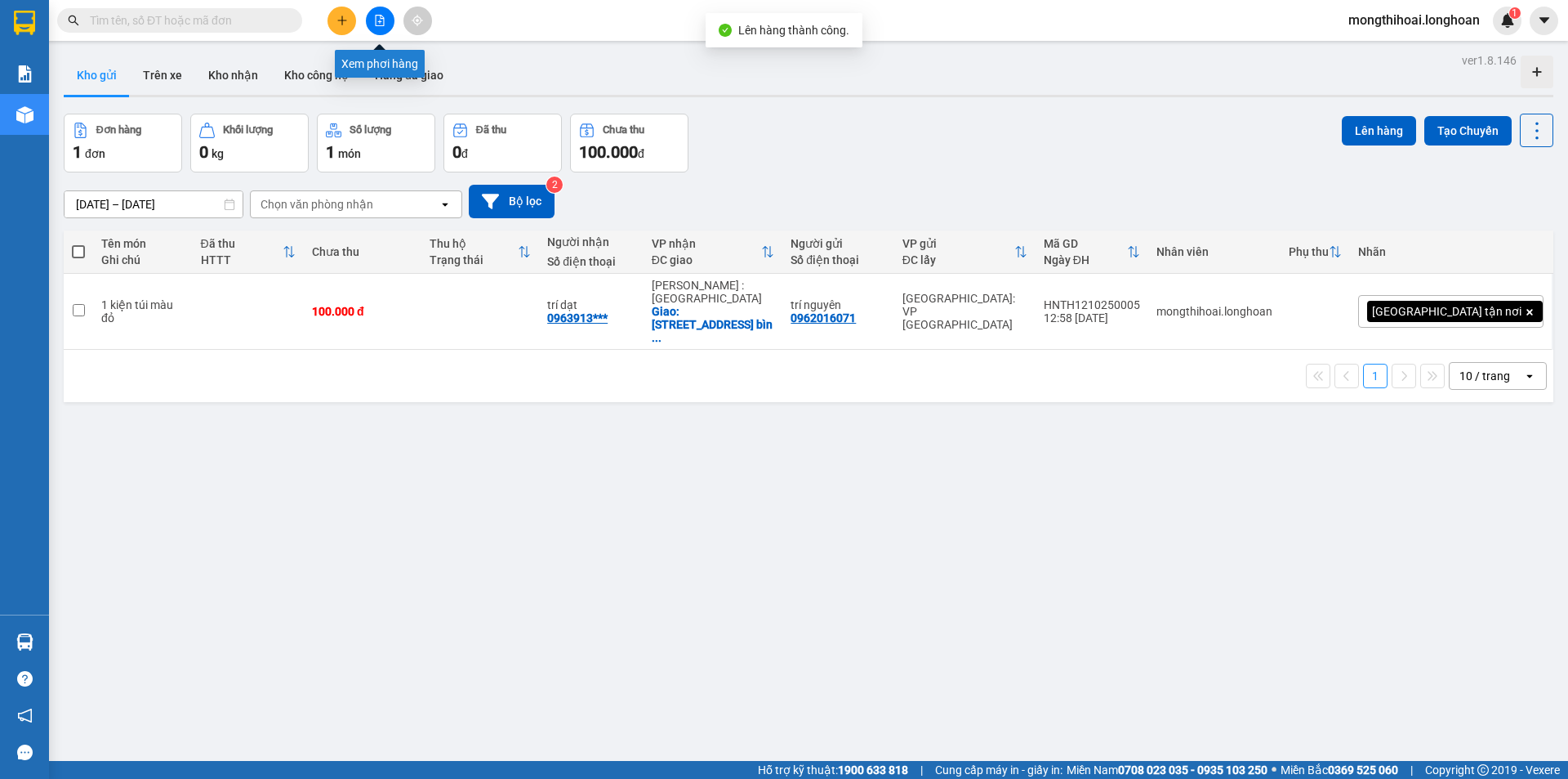
click at [388, 23] on button at bounding box center [380, 20] width 29 height 29
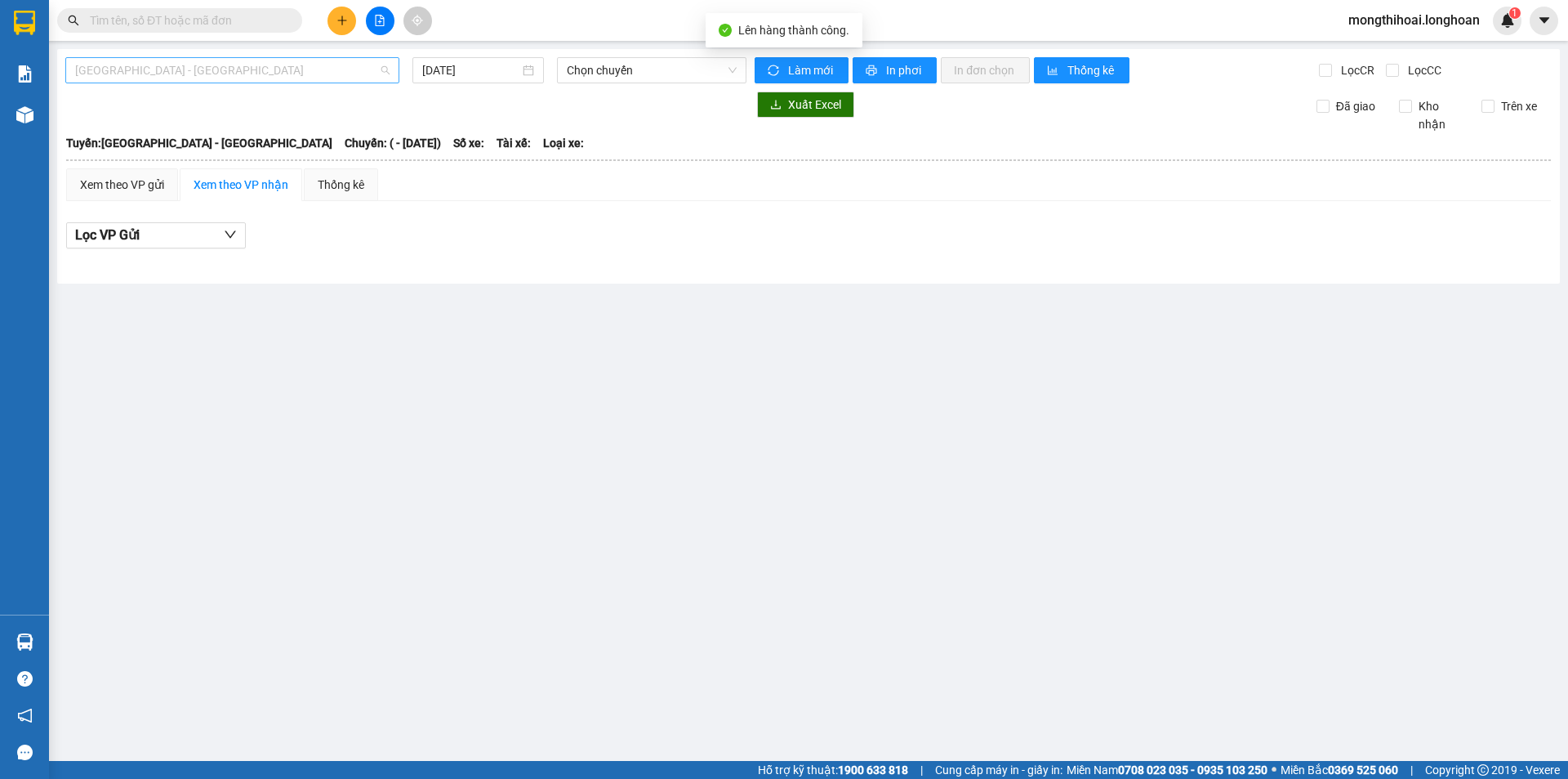
click at [355, 68] on span "[GEOGRAPHIC_DATA] - [GEOGRAPHIC_DATA]" at bounding box center [232, 70] width 314 height 24
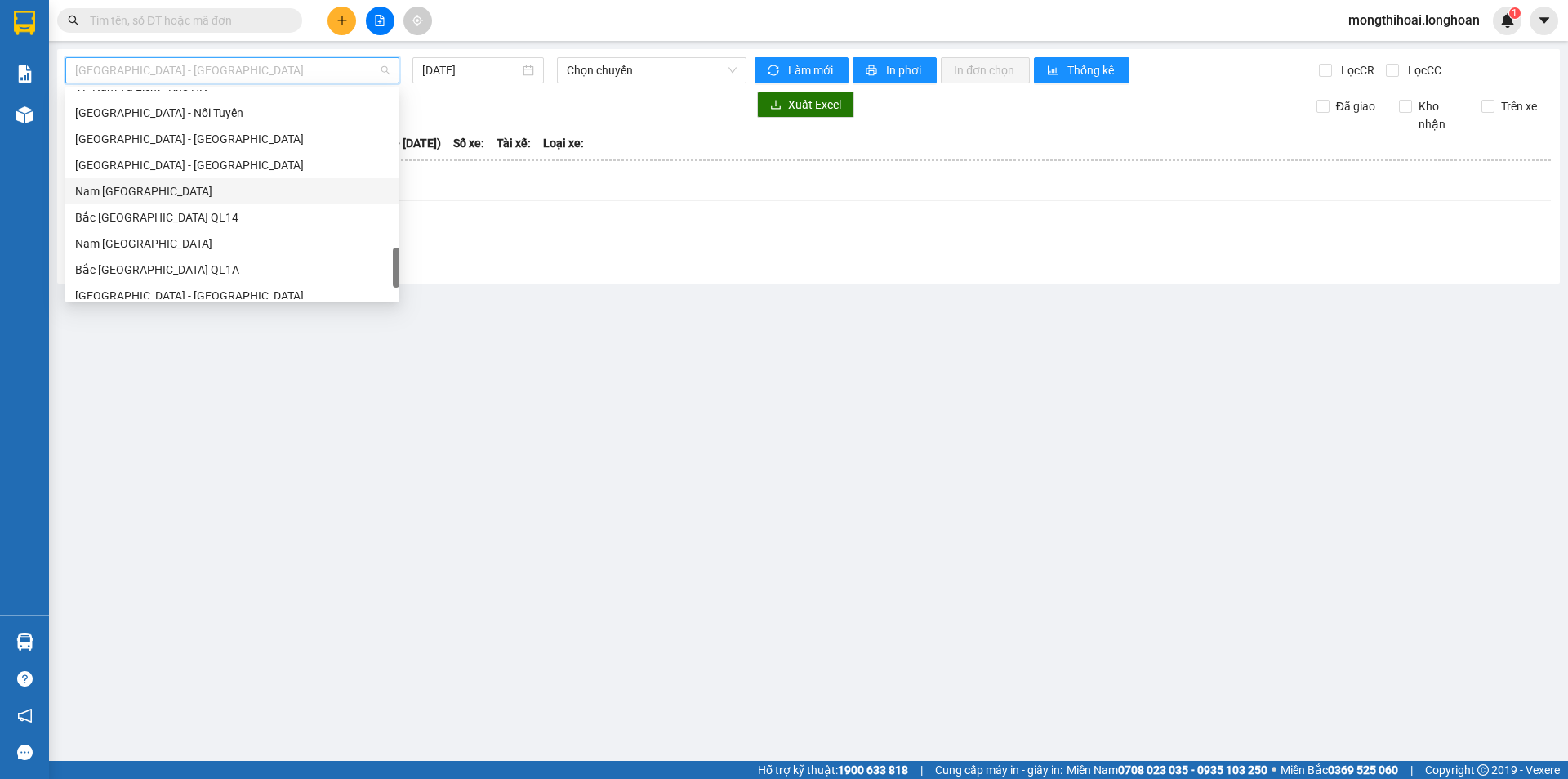
scroll to position [980, 0]
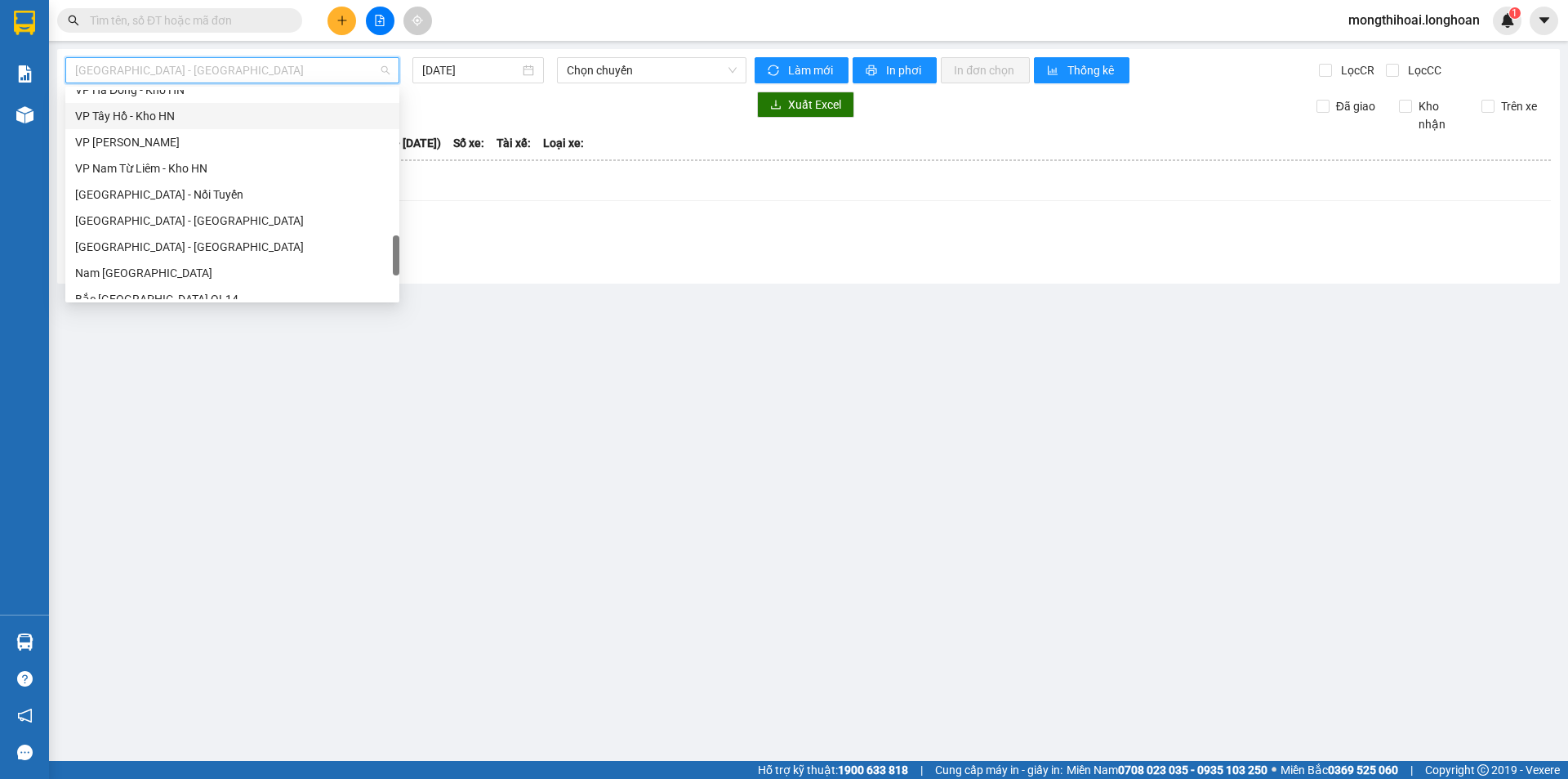
drag, startPoint x: 125, startPoint y: 124, endPoint x: 151, endPoint y: 113, distance: 28.2
click at [128, 123] on div "VP Tây Hồ - Kho HN" at bounding box center [232, 116] width 314 height 18
type input "[DATE]"
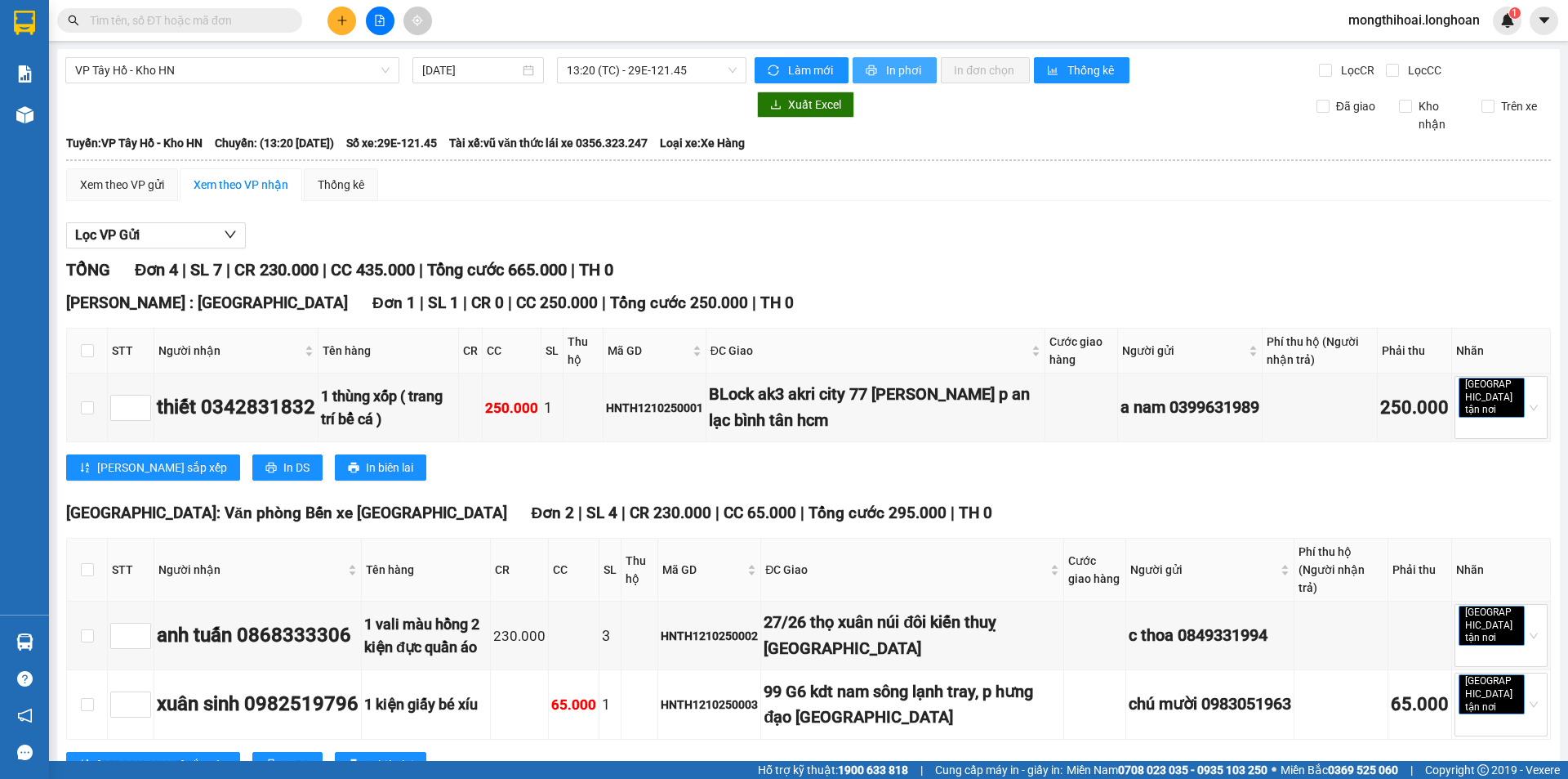
click at [898, 65] on span "In phơi" at bounding box center [905, 70] width 37 height 18
click at [889, 69] on span "In phơi" at bounding box center [905, 70] width 37 height 18
